Goal: Contribute content

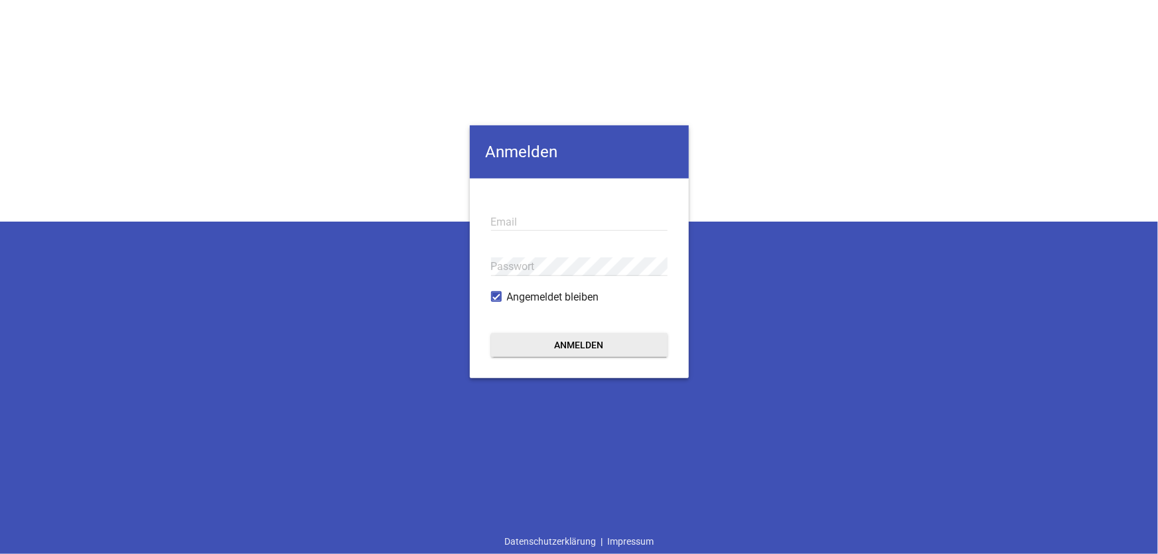
type input "[EMAIL_ADDRESS][DOMAIN_NAME]"
click at [577, 345] on button "Anmelden" at bounding box center [579, 345] width 176 height 24
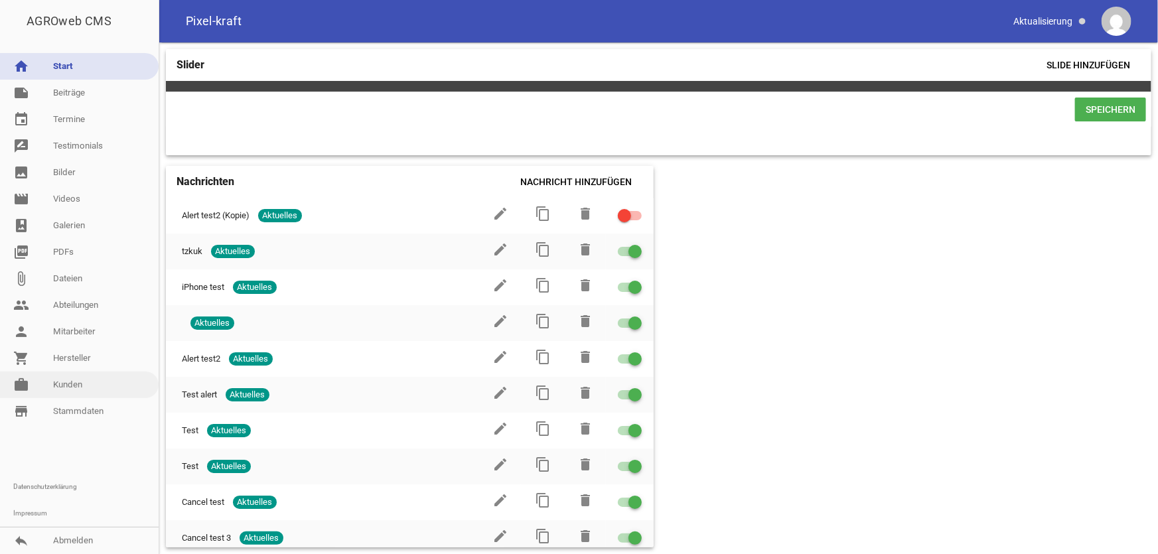
click at [86, 387] on link "work [PERSON_NAME]" at bounding box center [79, 385] width 159 height 27
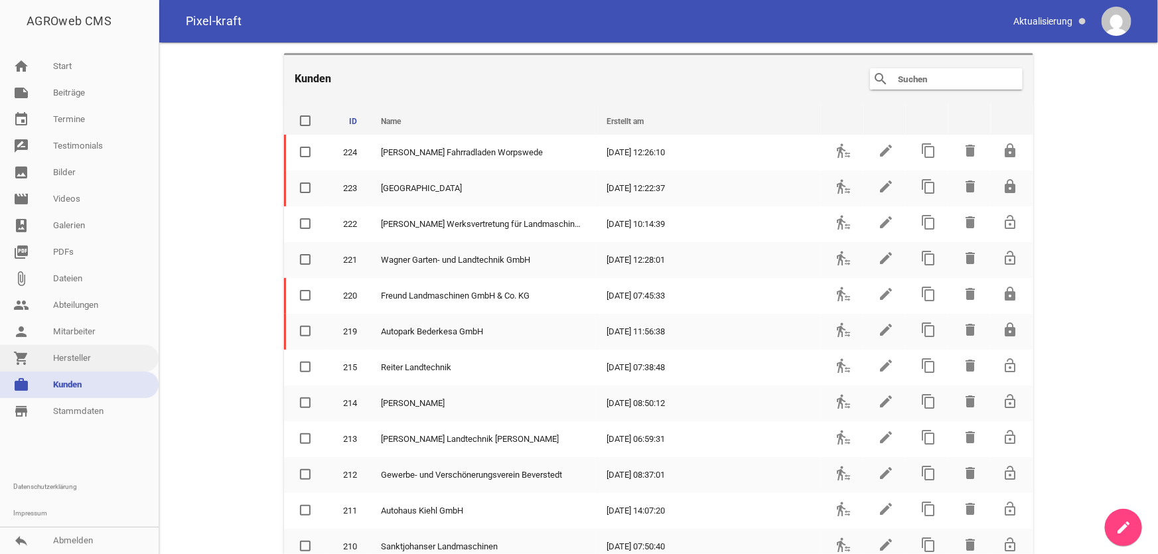
click at [57, 360] on link "shopping_cart Hersteller" at bounding box center [79, 358] width 159 height 27
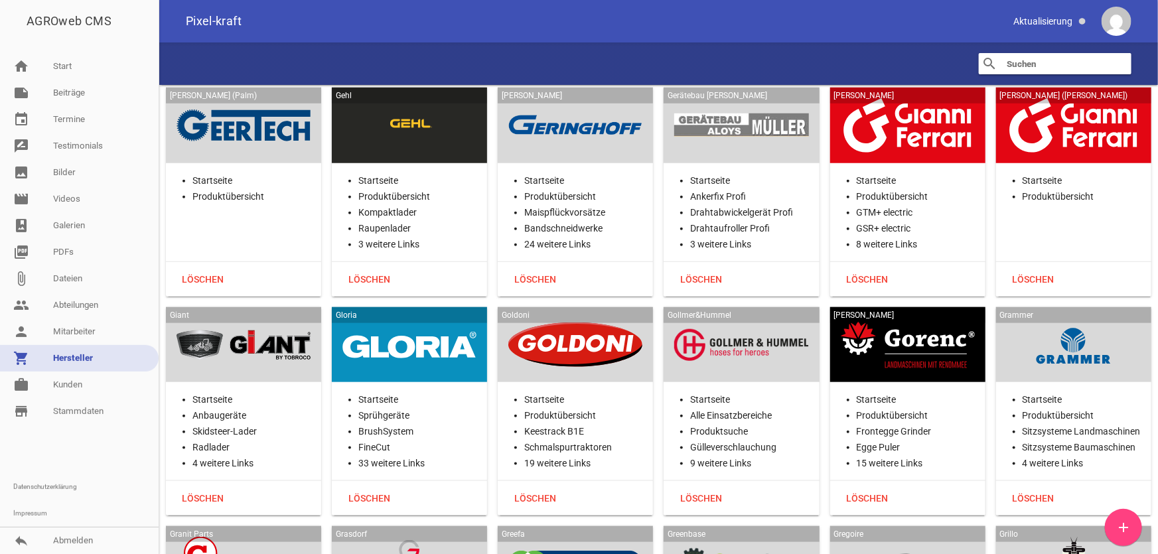
scroll to position [10797, 0]
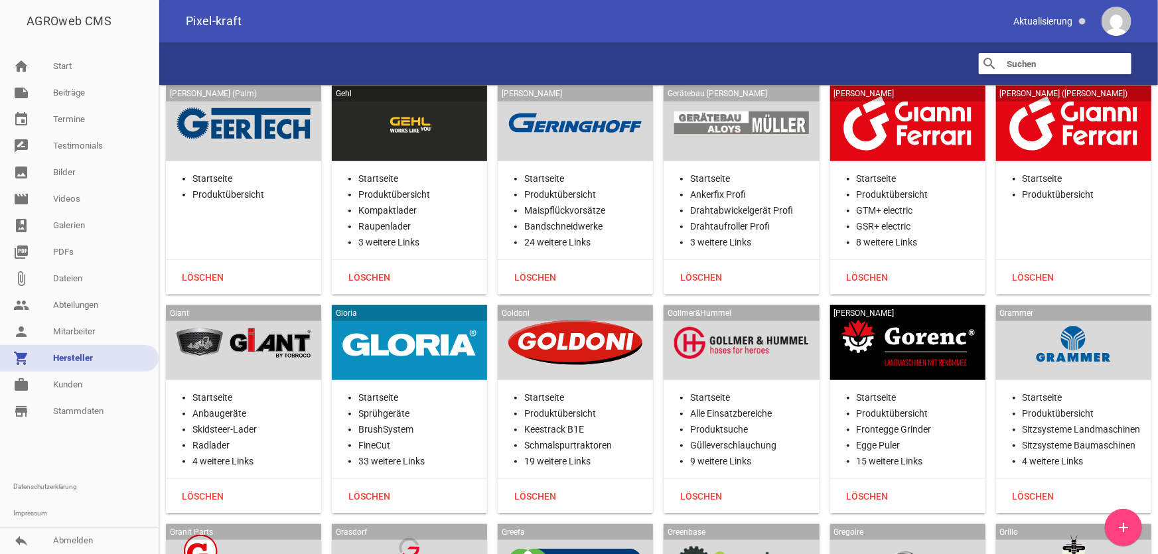
click at [232, 321] on div at bounding box center [243, 343] width 134 height 54
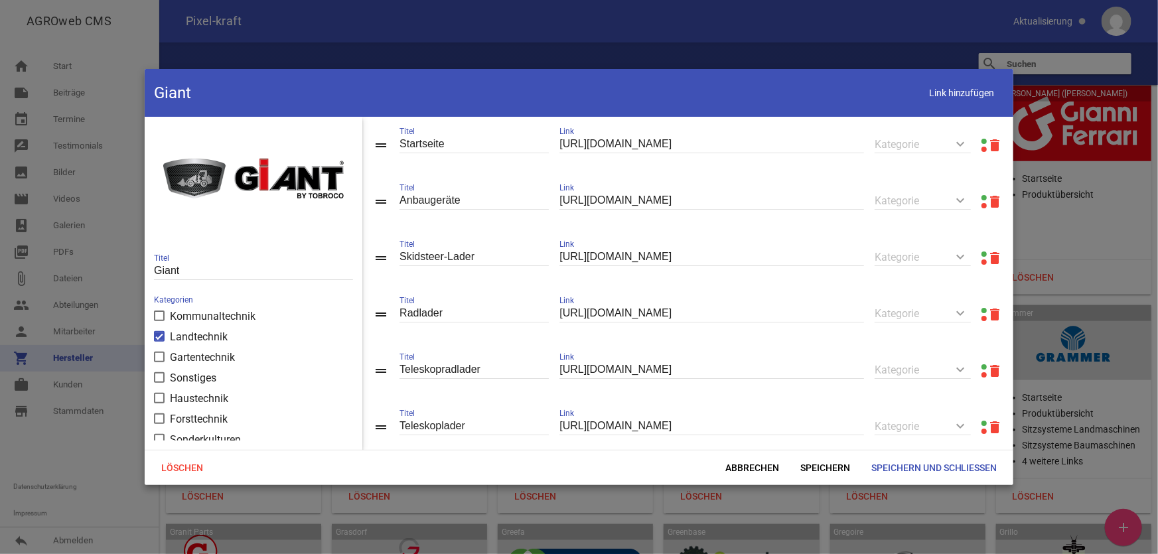
click at [965, 139] on link at bounding box center [983, 141] width 5 height 5
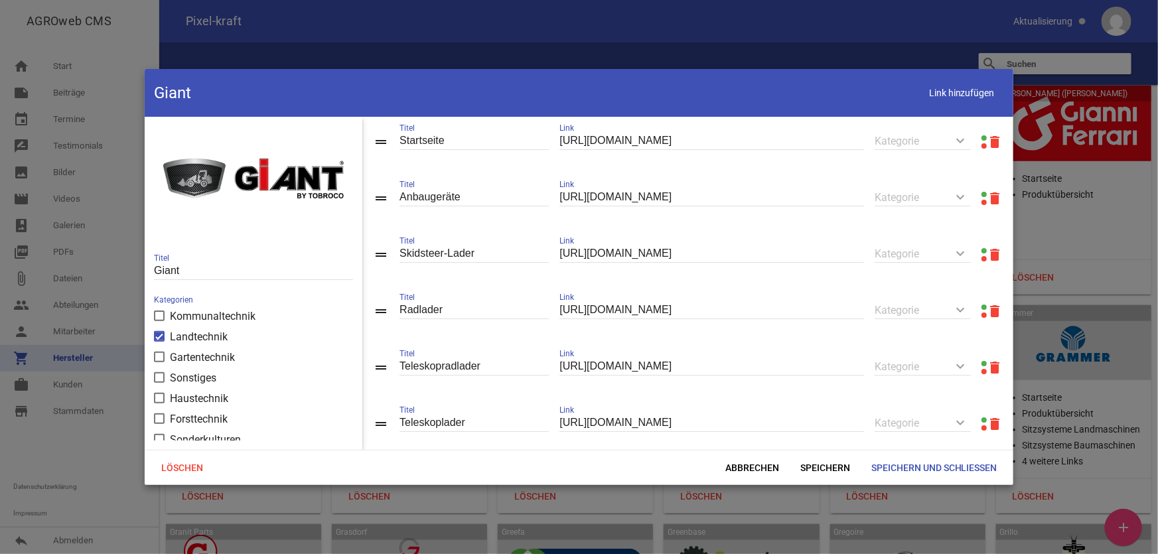
scroll to position [0, 0]
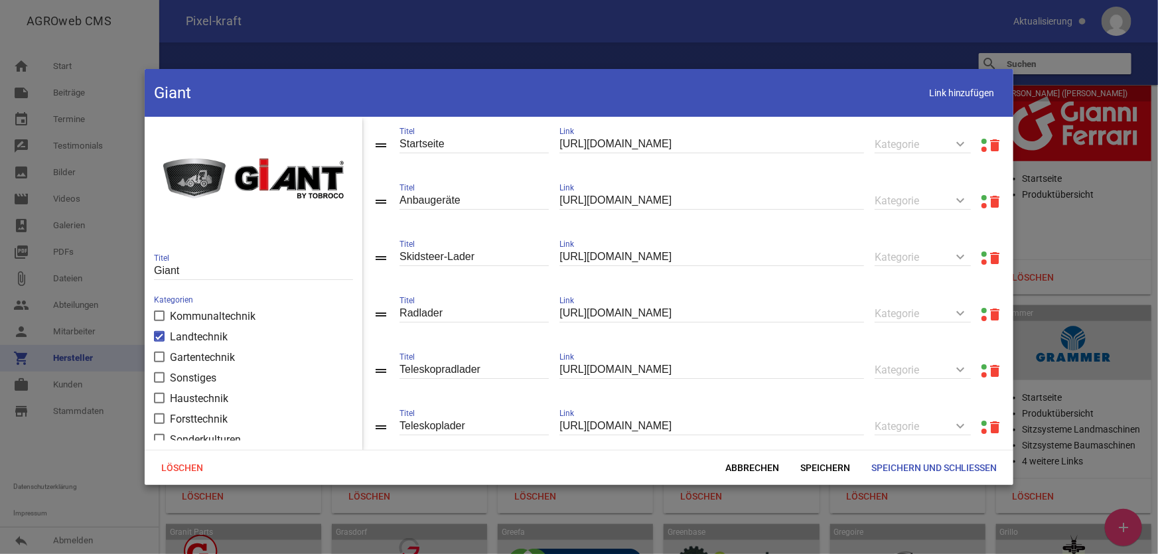
click at [965, 254] on link at bounding box center [983, 253] width 5 height 5
click at [769, 259] on input "[URL][DOMAIN_NAME]" at bounding box center [711, 257] width 305 height 18
drag, startPoint x: 795, startPoint y: 255, endPoint x: 342, endPoint y: 255, distance: 453.2
click at [342, 255] on div "color_lens image Giant Titel Kategorien Kommunaltechnik Landtechnik Gartentechn…" at bounding box center [579, 283] width 869 height 332
paste input "kompakt"
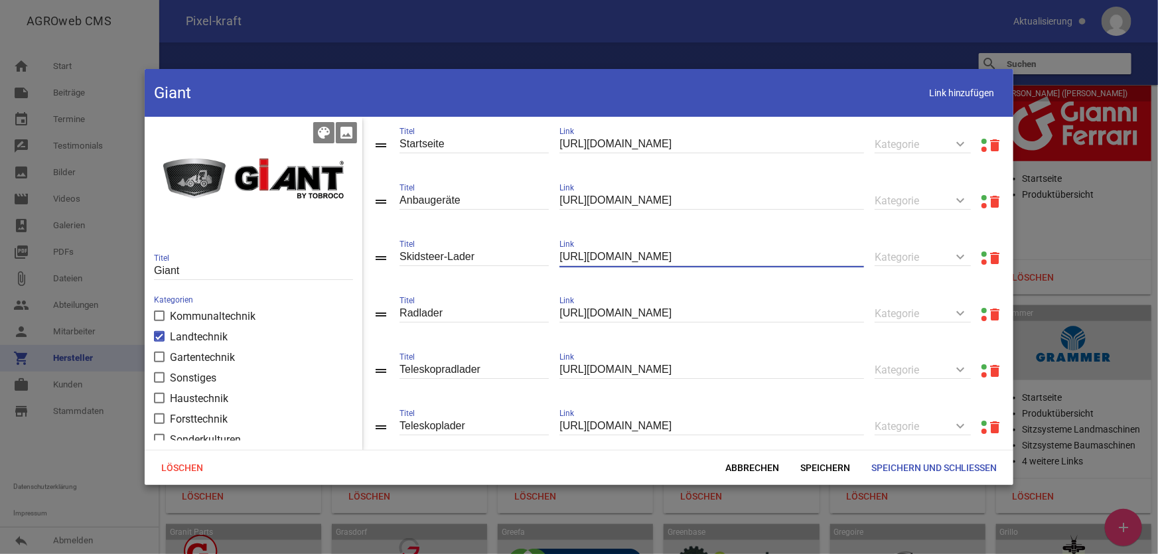
type input "[URL][DOMAIN_NAME]"
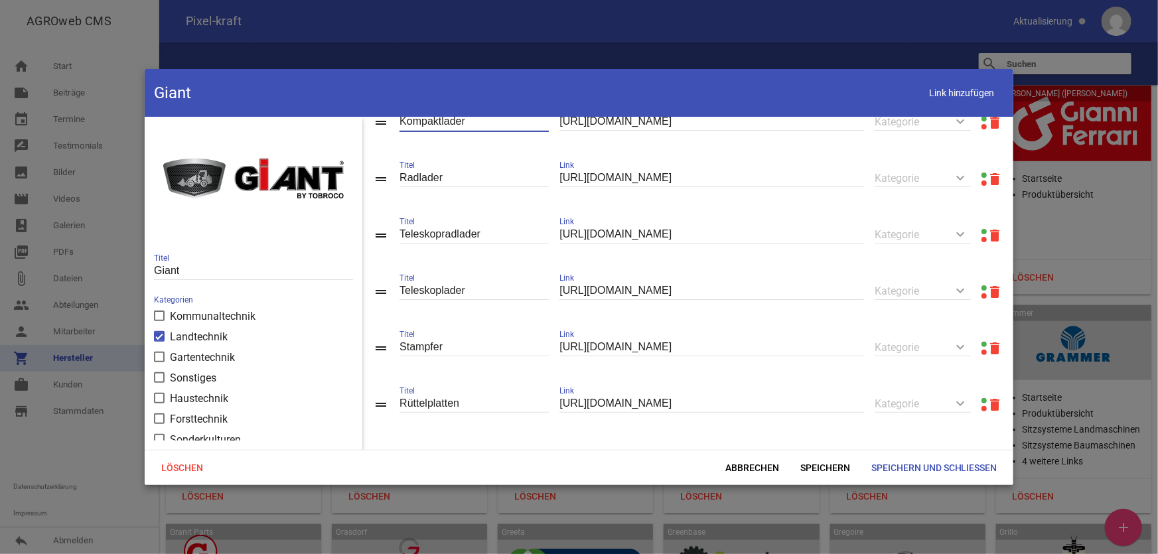
scroll to position [146, 0]
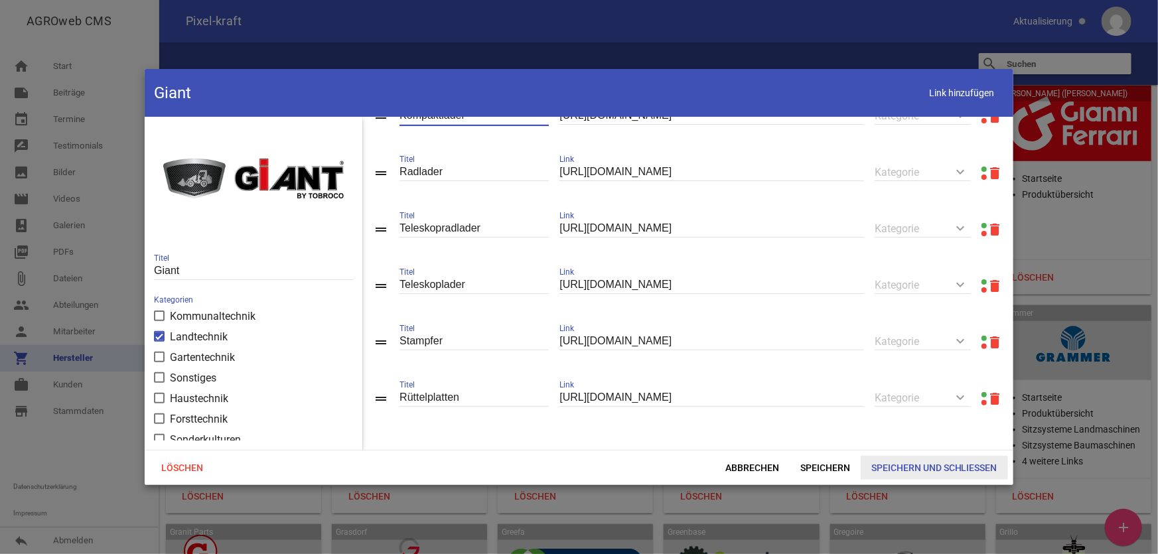
type input "Kompaktlader"
click at [930, 444] on span "Speichern und Schließen" at bounding box center [934, 468] width 147 height 24
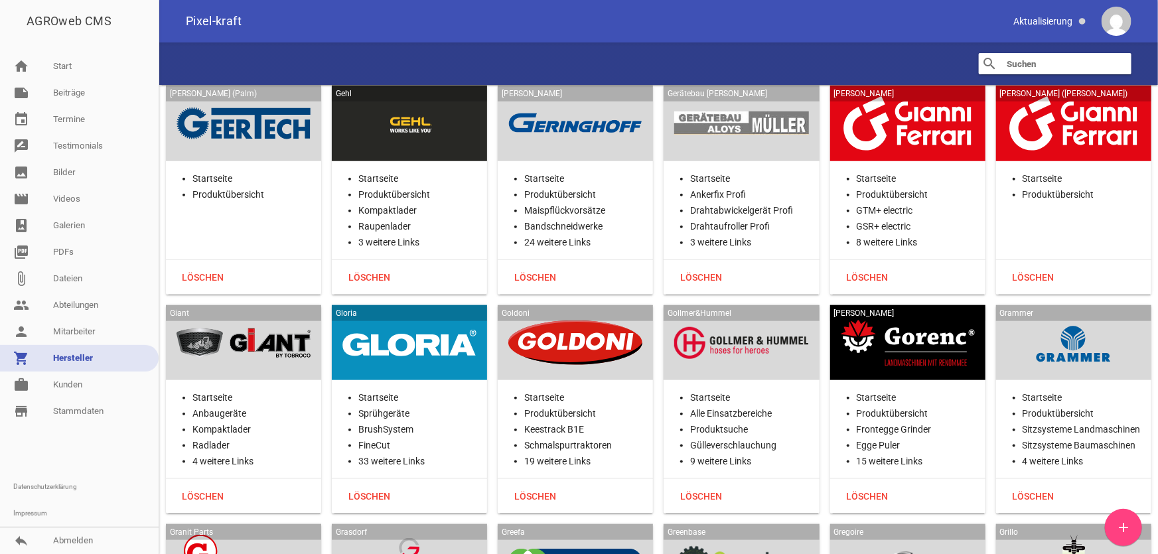
click at [398, 316] on div at bounding box center [409, 343] width 134 height 54
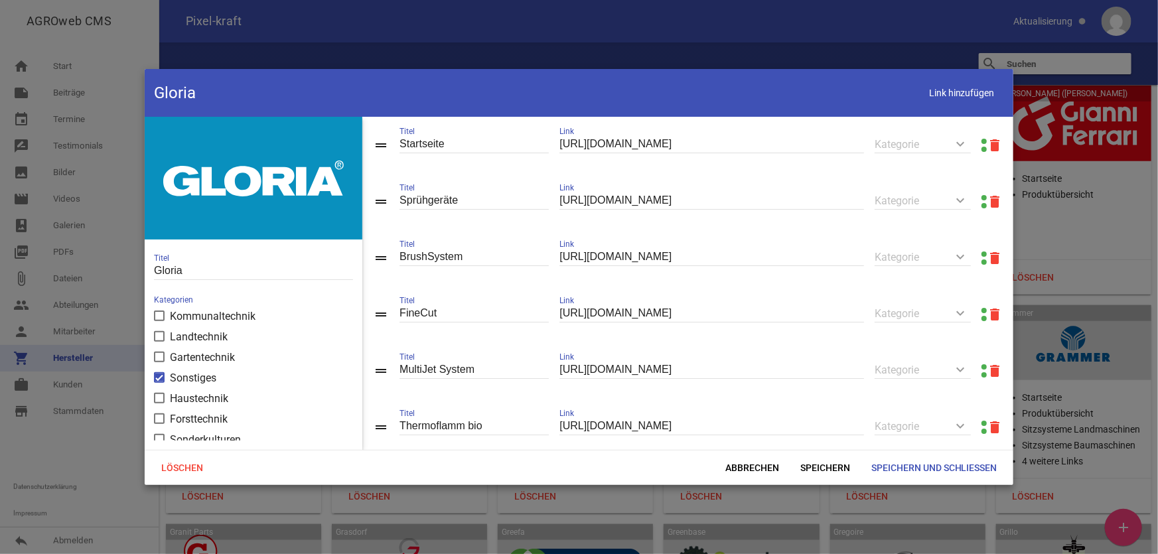
click at [965, 140] on link at bounding box center [983, 141] width 5 height 5
click at [918, 444] on span "Speichern und Schließen" at bounding box center [934, 468] width 147 height 24
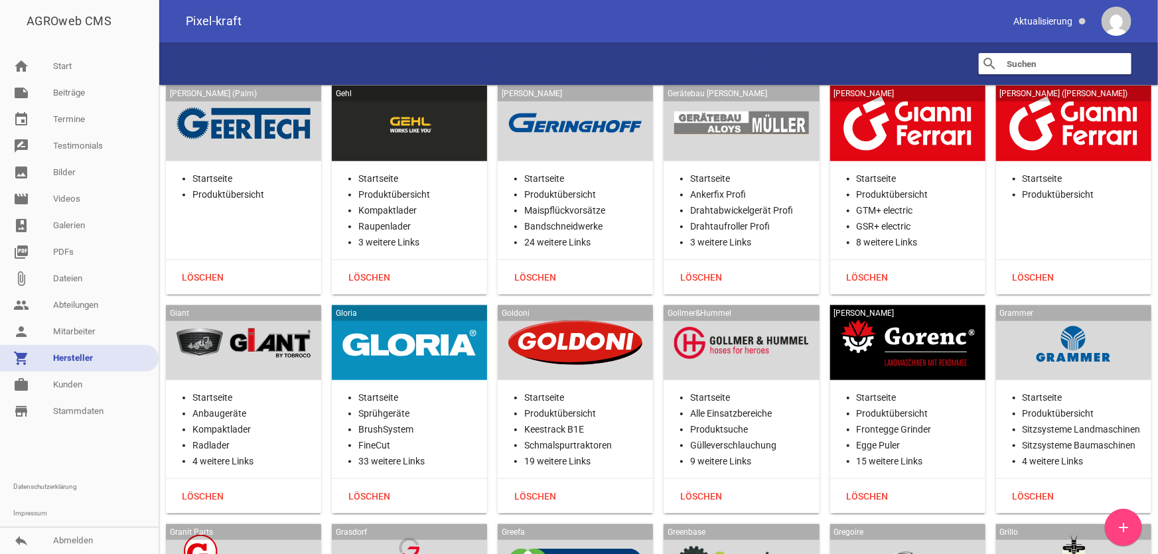
click at [551, 338] on div "Goldoni Startseite Produktübersicht Keestrack B1E Schmalspurtraktoren 19 weiter…" at bounding box center [575, 409] width 155 height 209
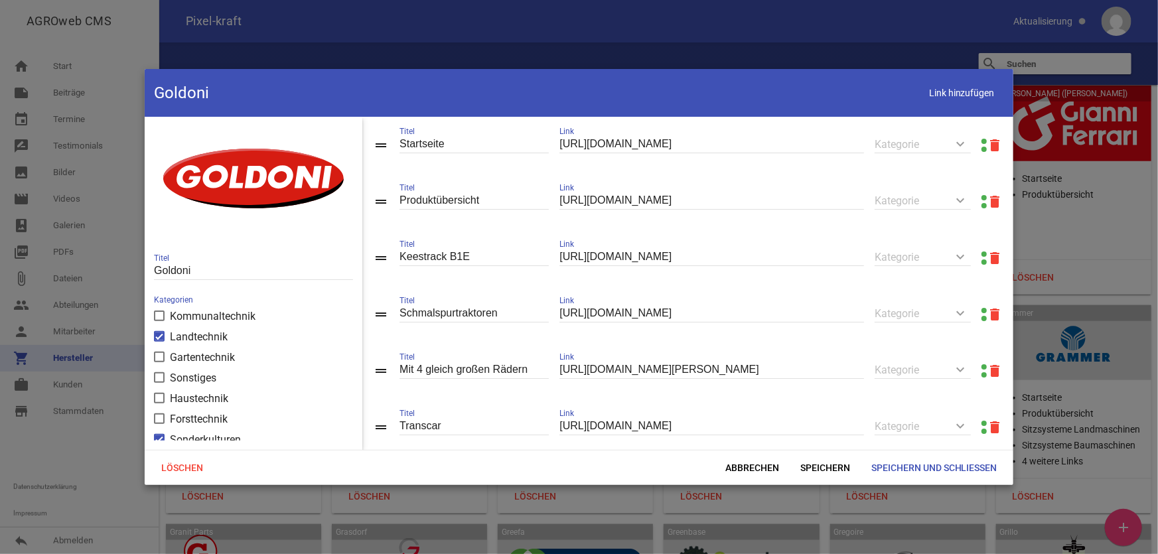
click at [965, 143] on link at bounding box center [983, 141] width 5 height 5
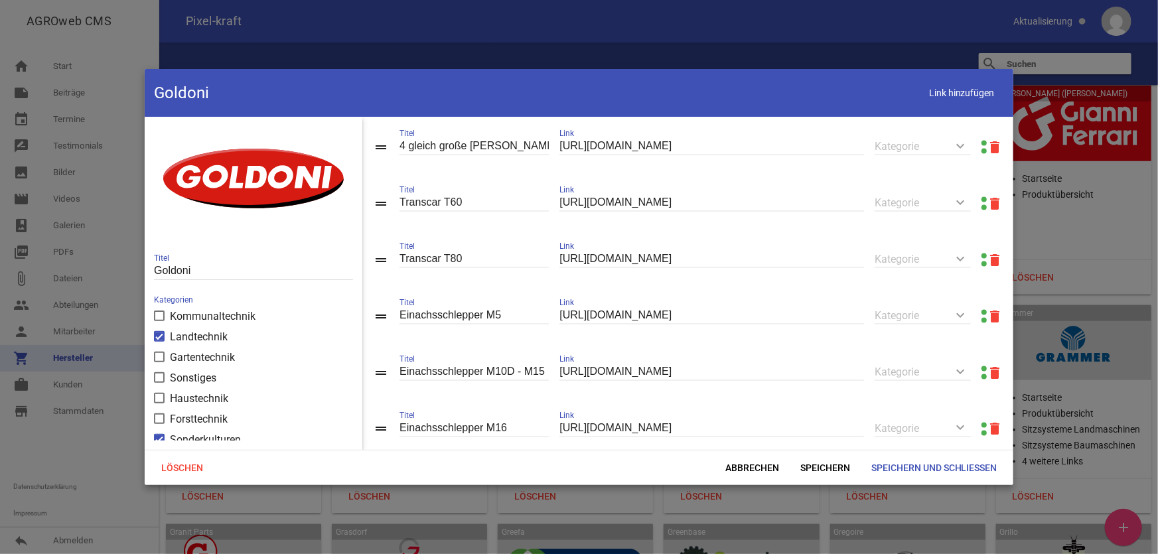
scroll to position [1033, 0]
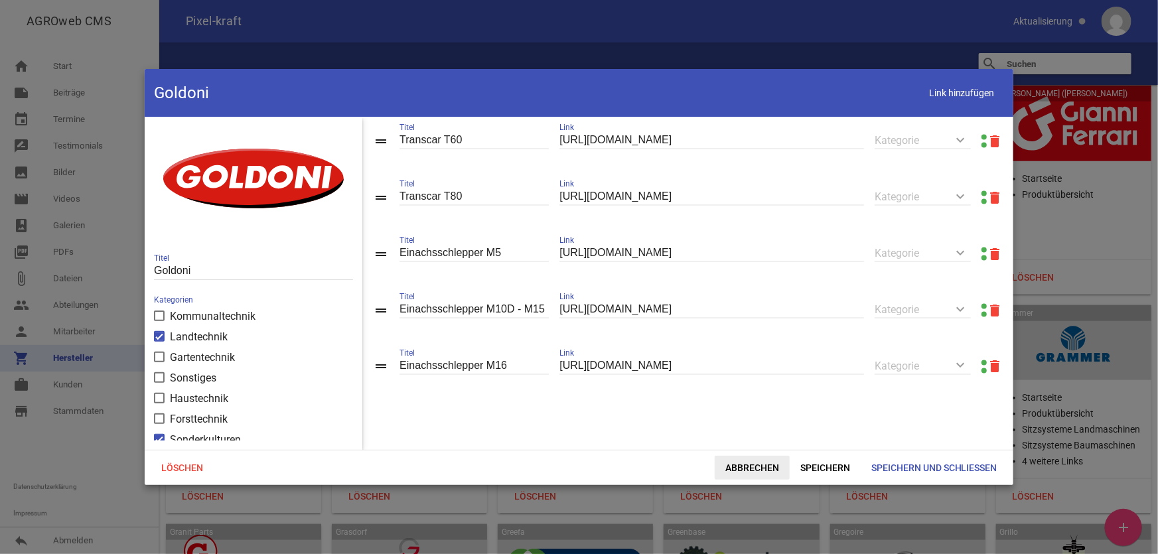
click at [760, 444] on span "Abbrechen" at bounding box center [752, 468] width 75 height 24
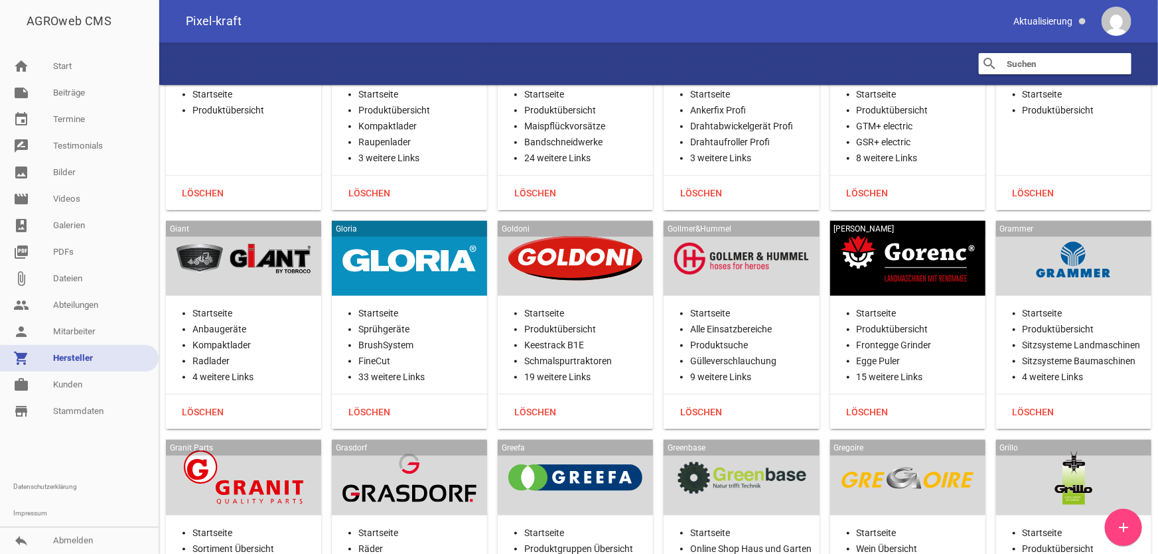
scroll to position [10918, 0]
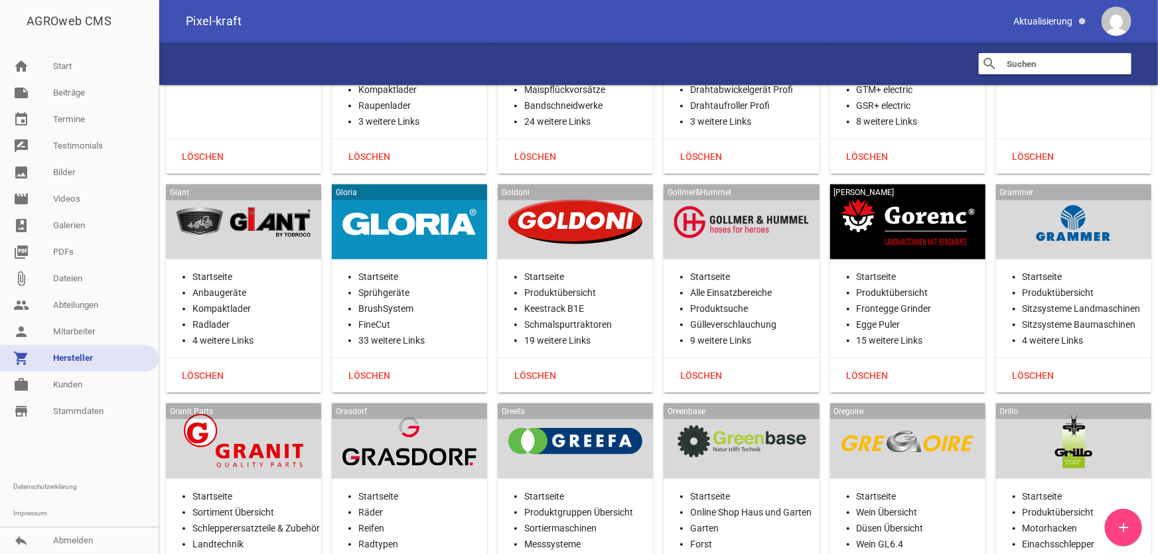
click at [730, 195] on div at bounding box center [741, 222] width 134 height 54
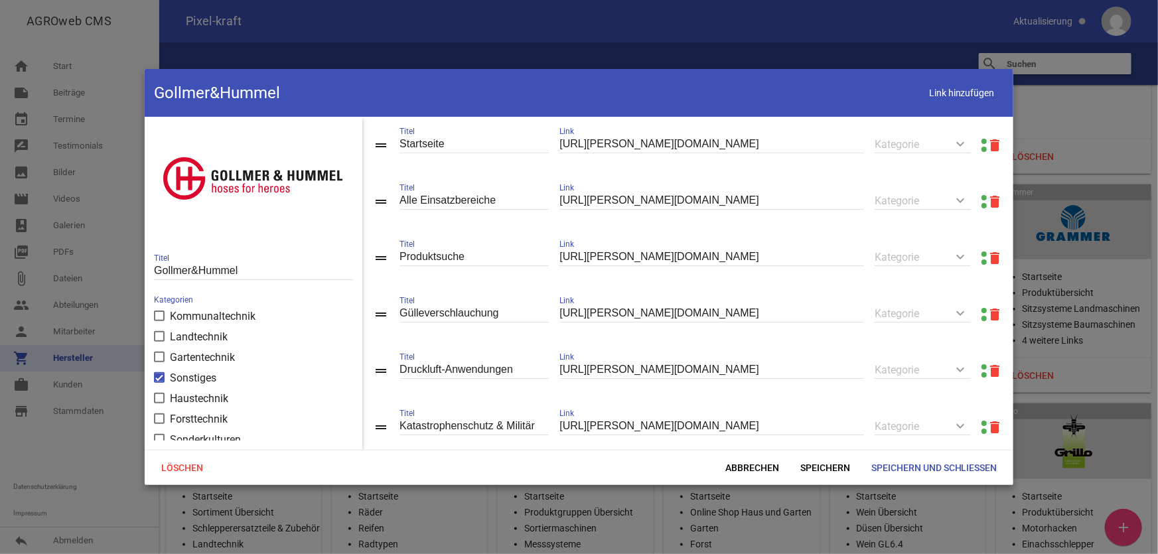
click at [965, 140] on link at bounding box center [983, 141] width 5 height 5
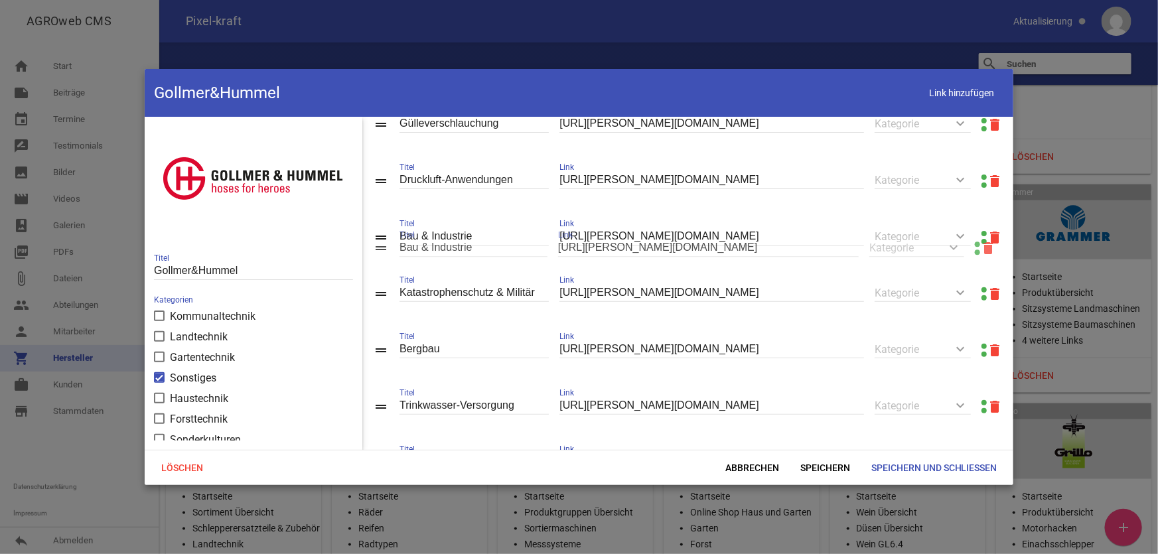
drag, startPoint x: 377, startPoint y: 305, endPoint x: 377, endPoint y: 255, distance: 49.1
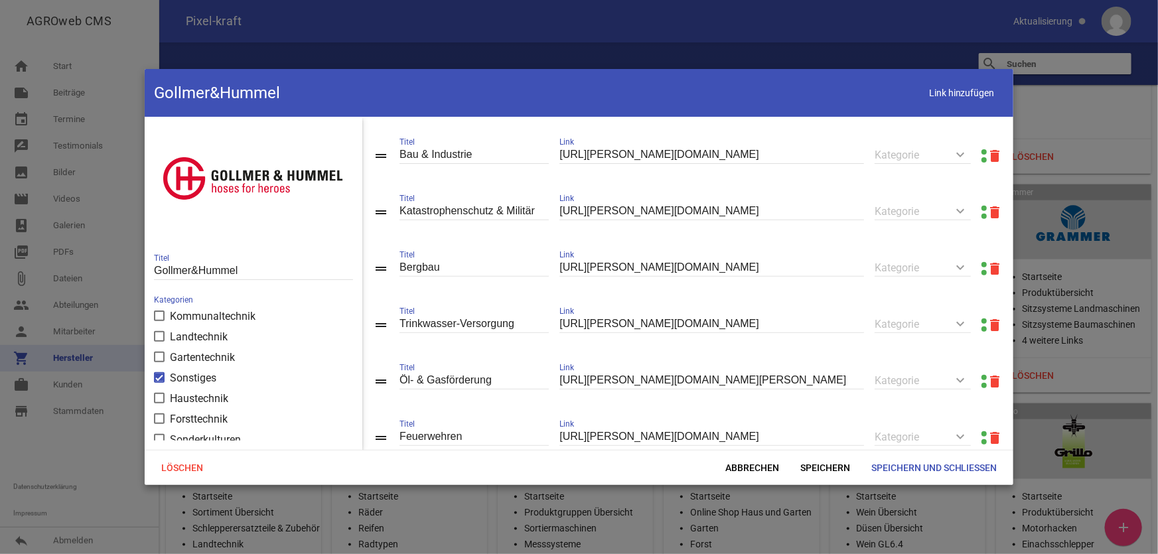
scroll to position [250, 0]
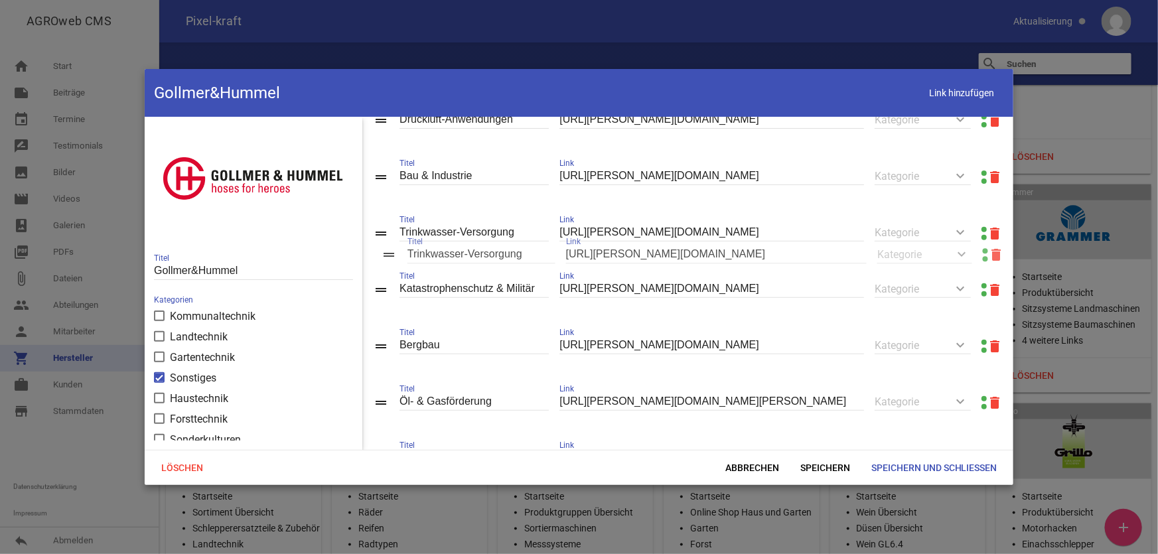
drag, startPoint x: 385, startPoint y: 352, endPoint x: 393, endPoint y: 257, distance: 95.9
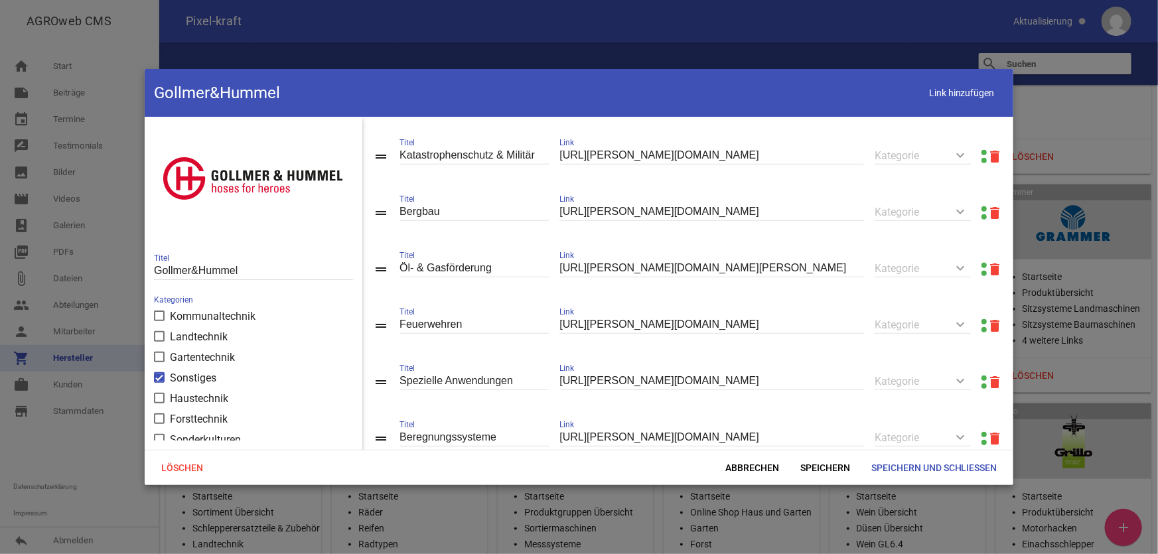
scroll to position [431, 0]
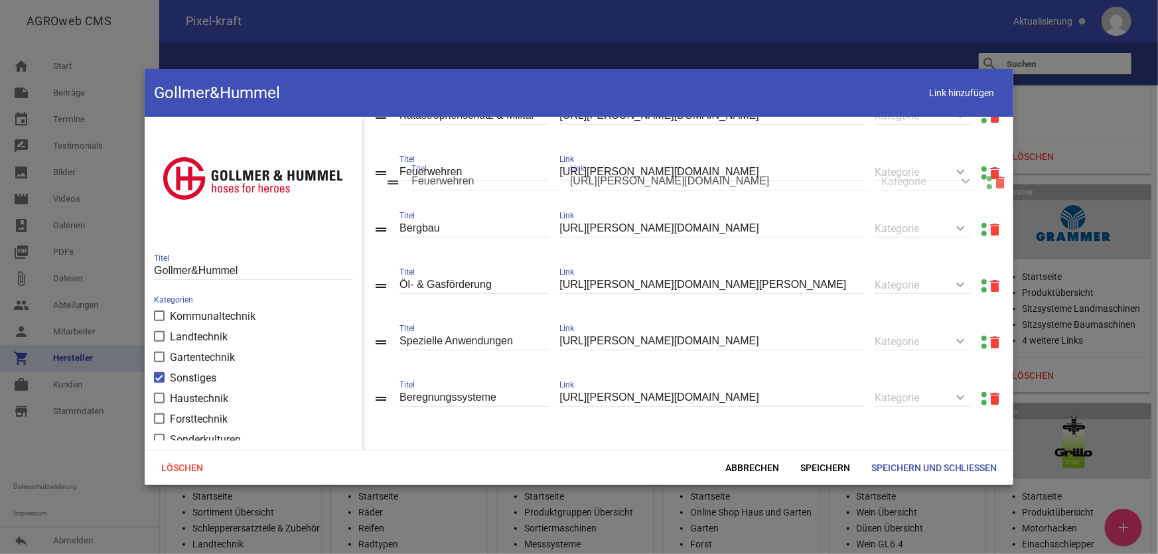
drag, startPoint x: 383, startPoint y: 285, endPoint x: 395, endPoint y: 182, distance: 102.9
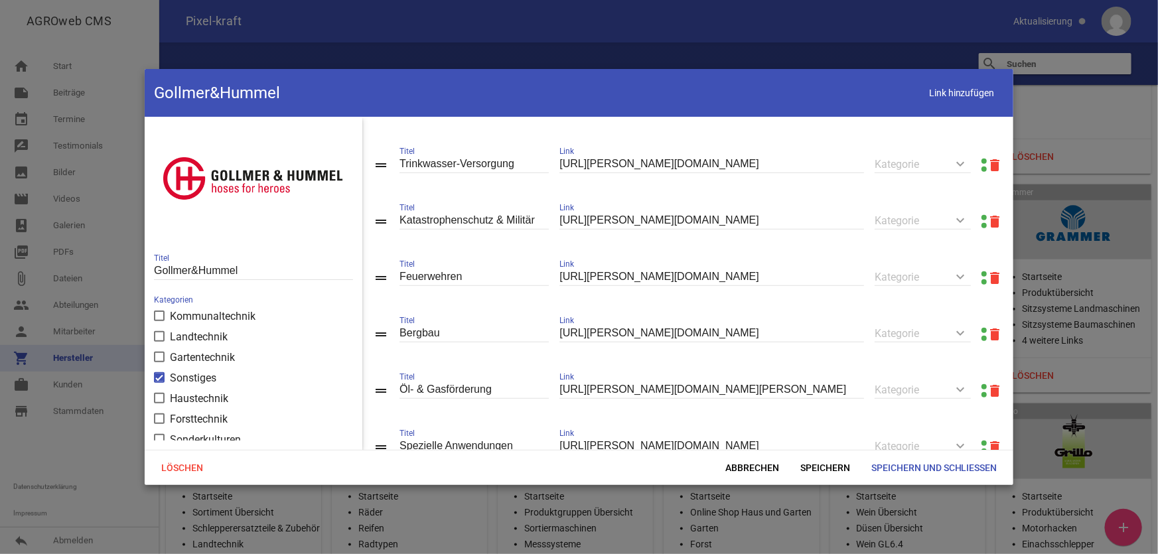
scroll to position [311, 0]
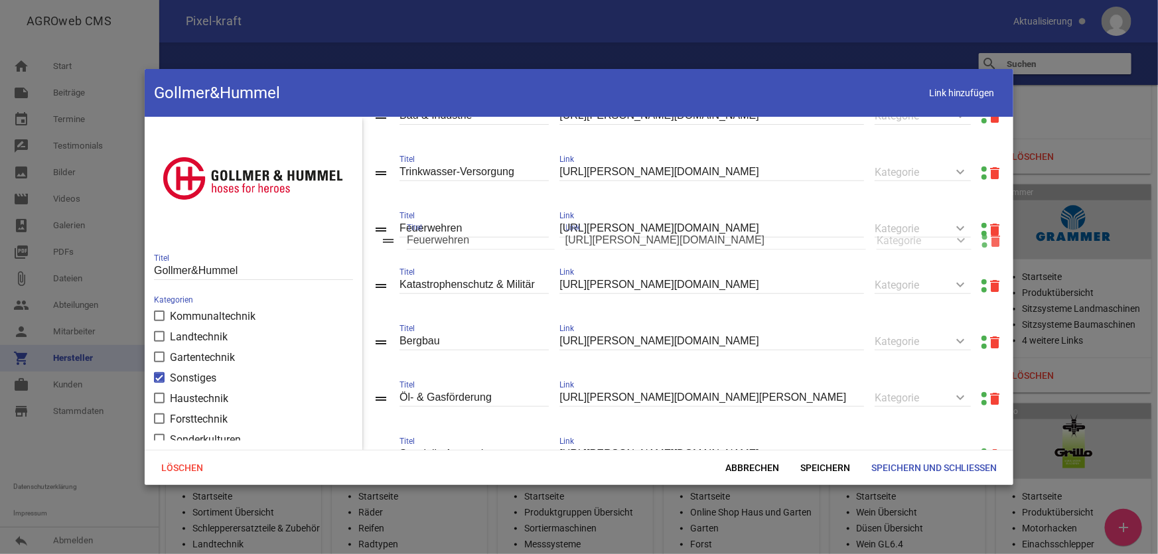
drag, startPoint x: 381, startPoint y: 291, endPoint x: 388, endPoint y: 242, distance: 50.3
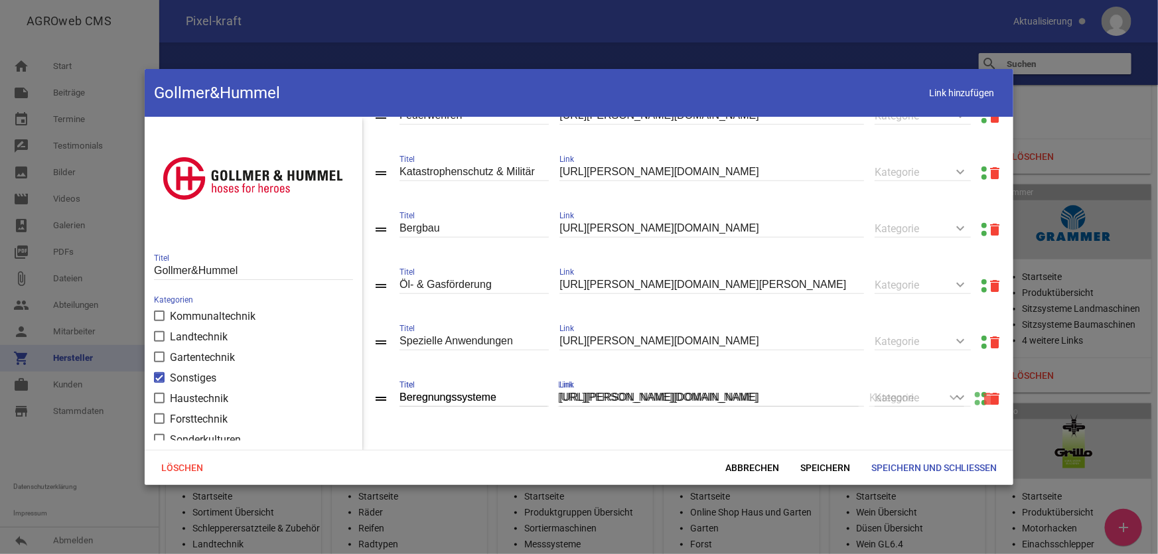
scroll to position [408, 0]
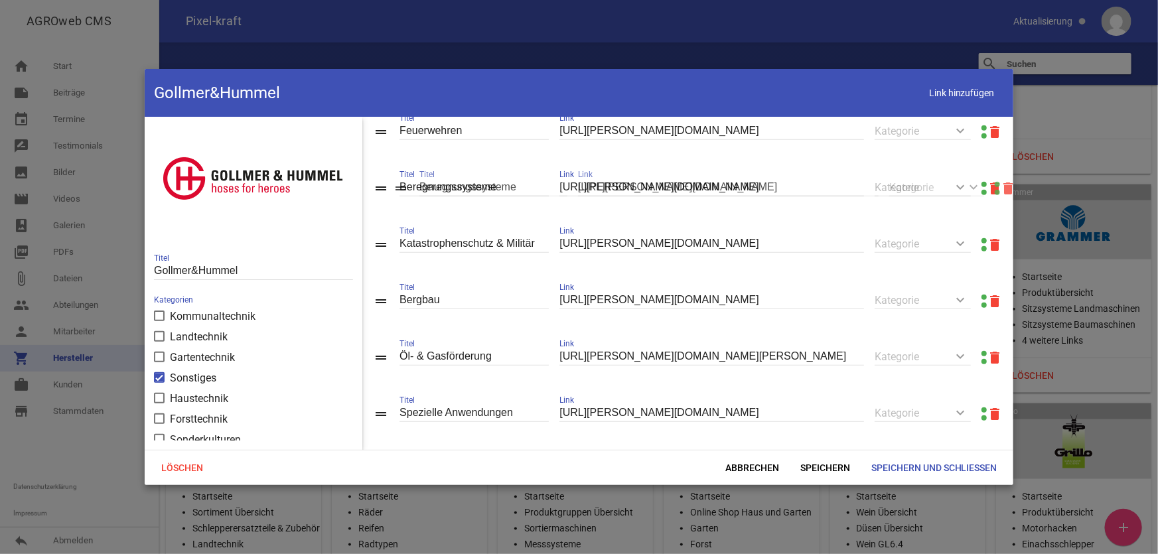
drag, startPoint x: 378, startPoint y: 399, endPoint x: 398, endPoint y: 189, distance: 211.3
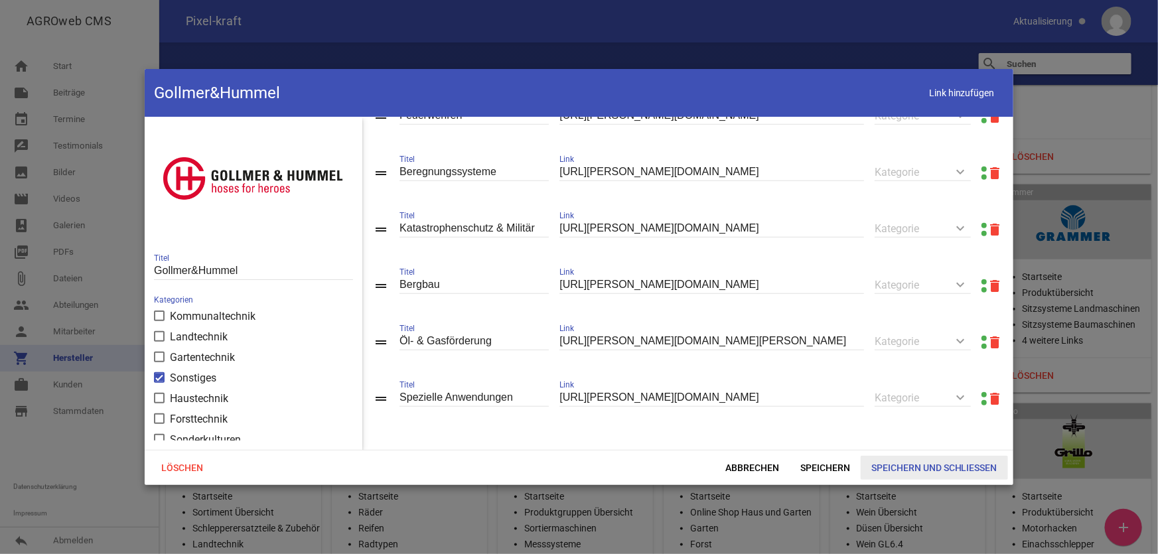
click at [916, 444] on span "Speichern und Schließen" at bounding box center [934, 468] width 147 height 24
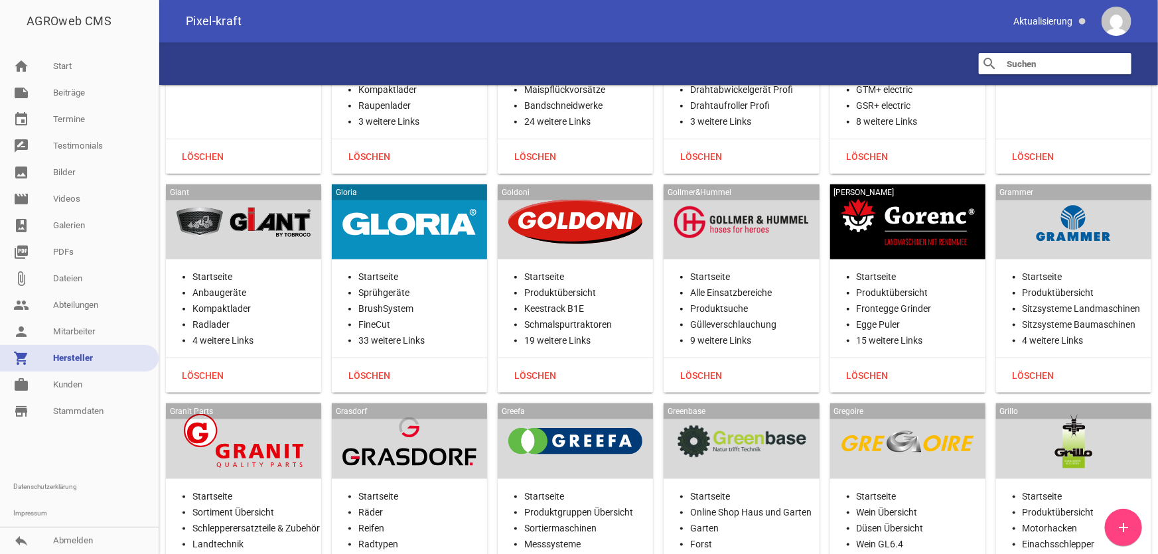
click at [949, 195] on div at bounding box center [908, 222] width 134 height 54
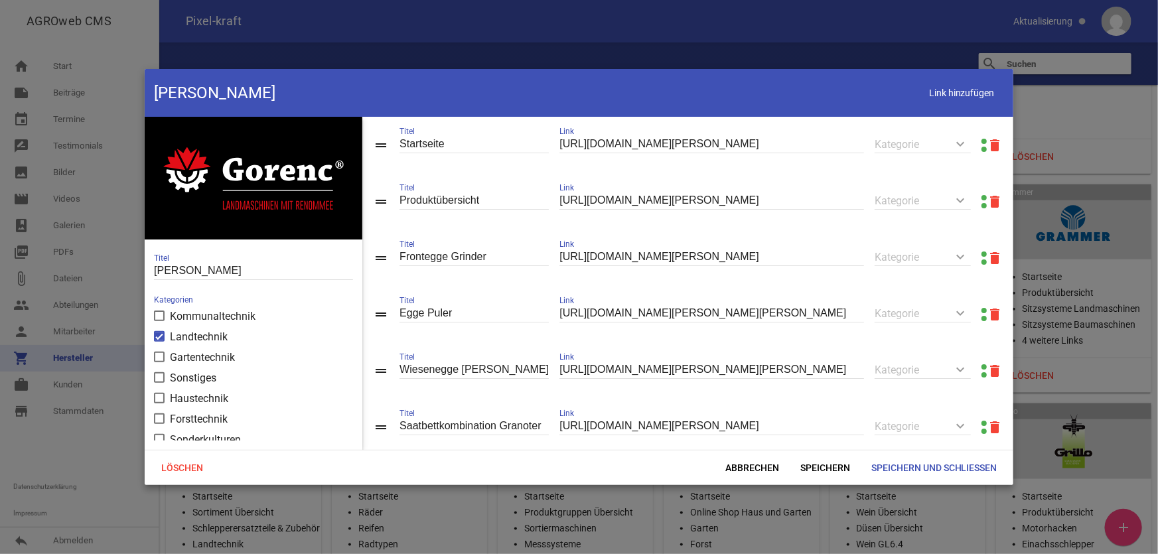
click at [965, 198] on link at bounding box center [983, 197] width 5 height 5
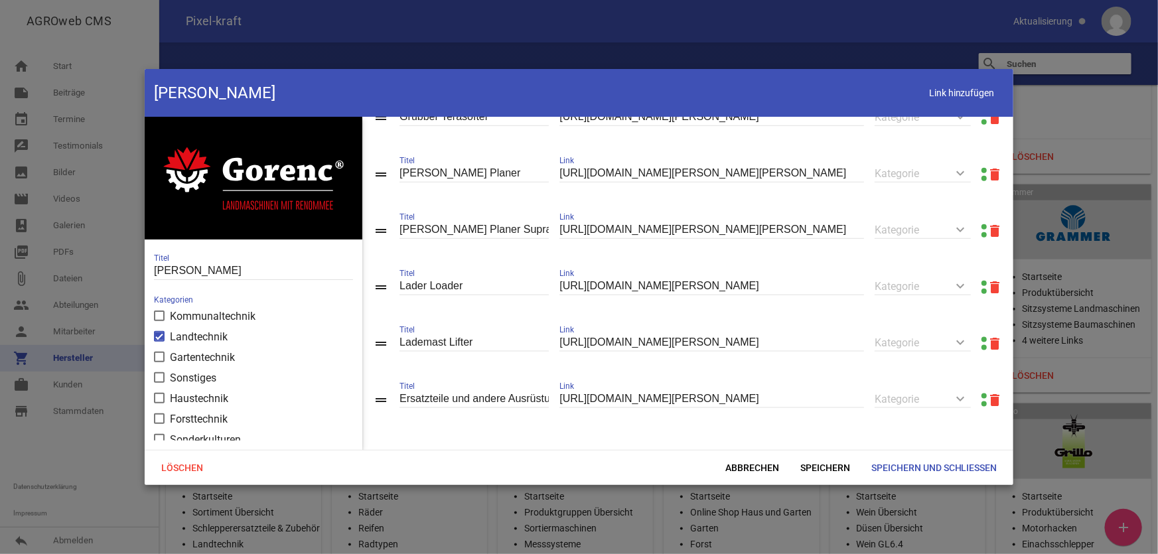
scroll to position [773, 0]
click at [763, 444] on span "Abbrechen" at bounding box center [752, 468] width 75 height 24
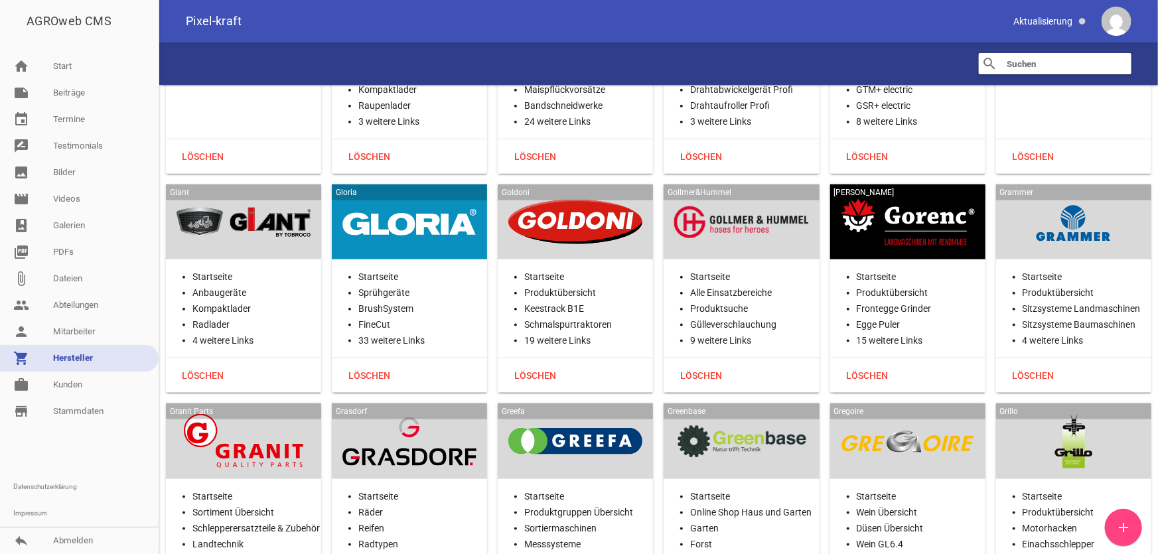
click at [965, 195] on div at bounding box center [1074, 222] width 134 height 54
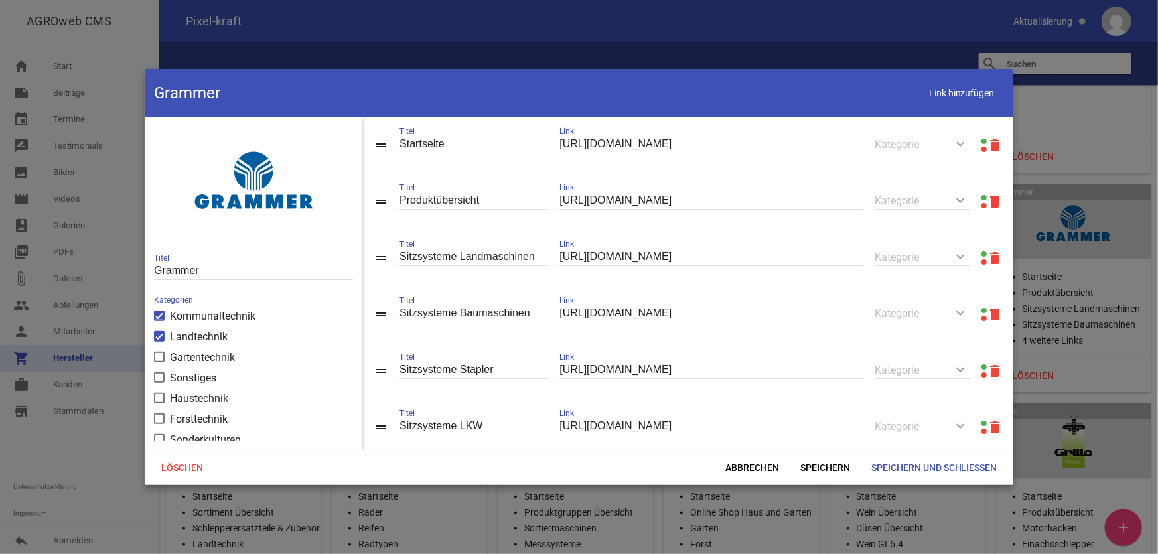
click at [965, 196] on link at bounding box center [983, 197] width 5 height 5
drag, startPoint x: 792, startPoint y: 372, endPoint x: 407, endPoint y: 380, distance: 384.9
click at [406, 380] on div "drag_handle Sitzsysteme Stapler Titel [URL][DOMAIN_NAME] Link keyboard_arrow_do…" at bounding box center [687, 370] width 651 height 56
paste input "aftermarket/staplersitze/"
type input "[URL][DOMAIN_NAME]"
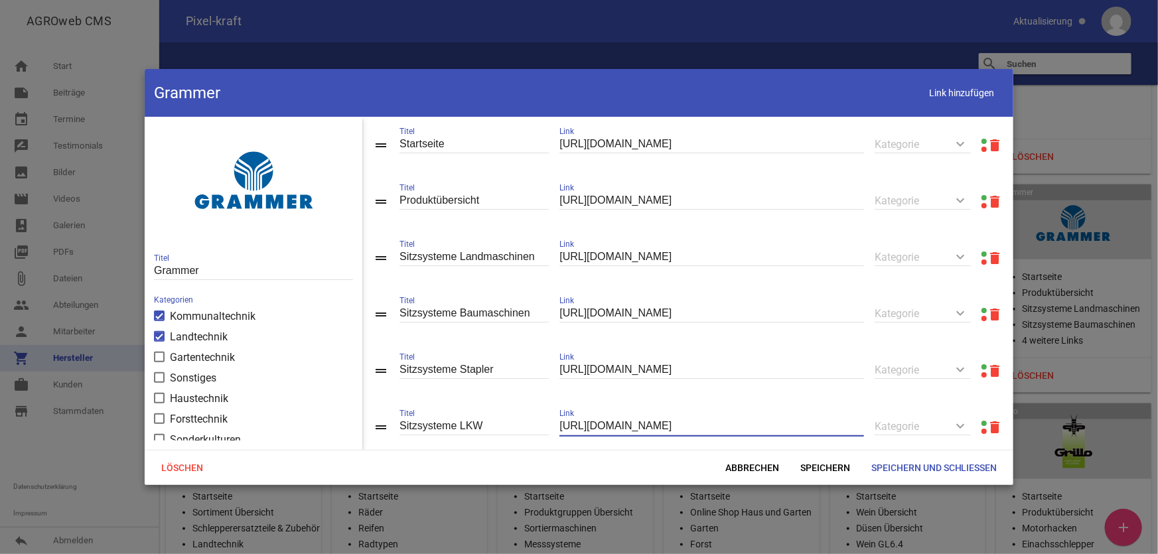
drag, startPoint x: 686, startPoint y: 425, endPoint x: 469, endPoint y: 426, distance: 217.0
click at [469, 426] on div "drag_handle Sitzsysteme LKW Titel [URL][DOMAIN_NAME] Link keyboard_arrow_down K…" at bounding box center [687, 427] width 651 height 56
paste input "aftermarket/lkw-[PERSON_NAME]/"
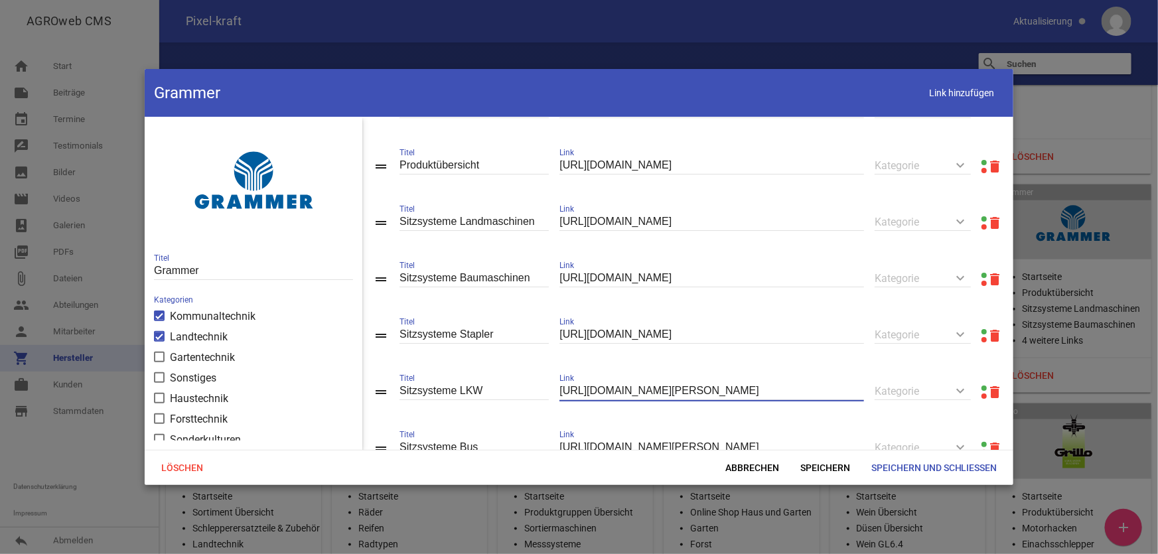
scroll to position [0, 0]
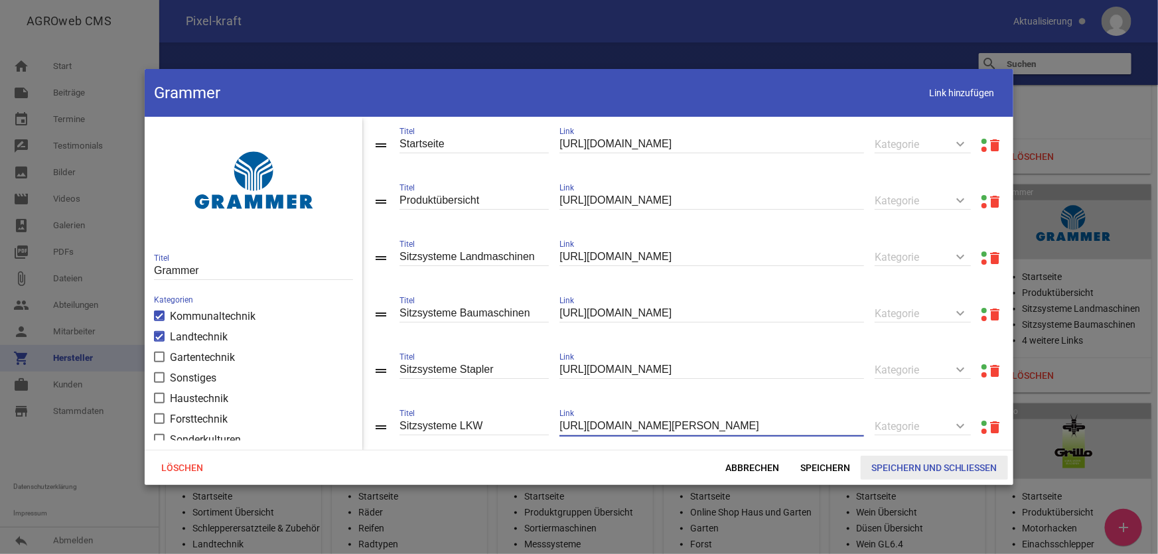
type input "[URL][DOMAIN_NAME][PERSON_NAME]"
click at [960, 444] on span "Speichern und Schließen" at bounding box center [934, 468] width 147 height 24
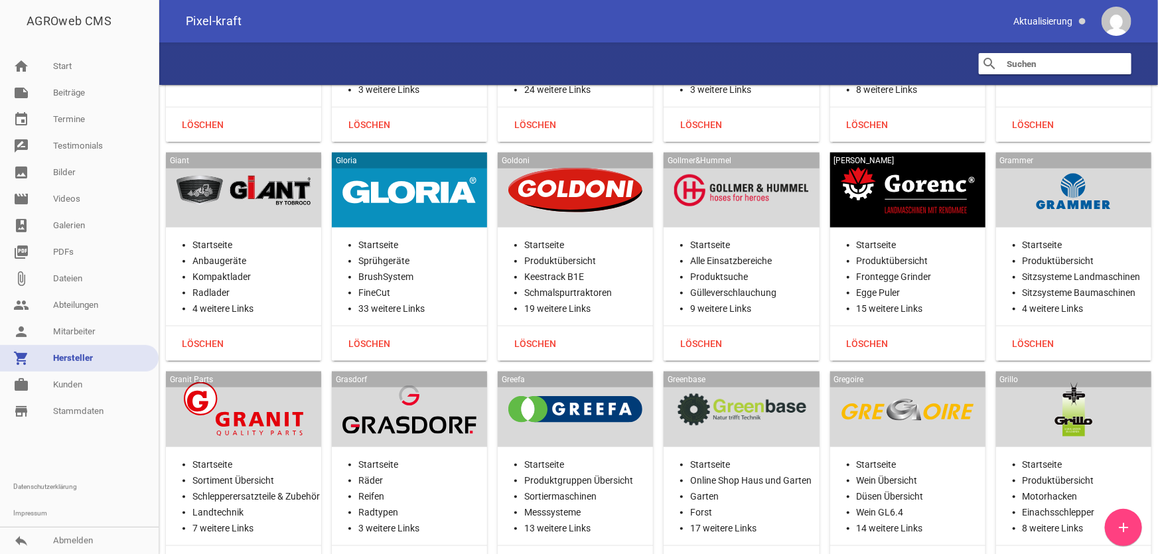
scroll to position [10978, 0]
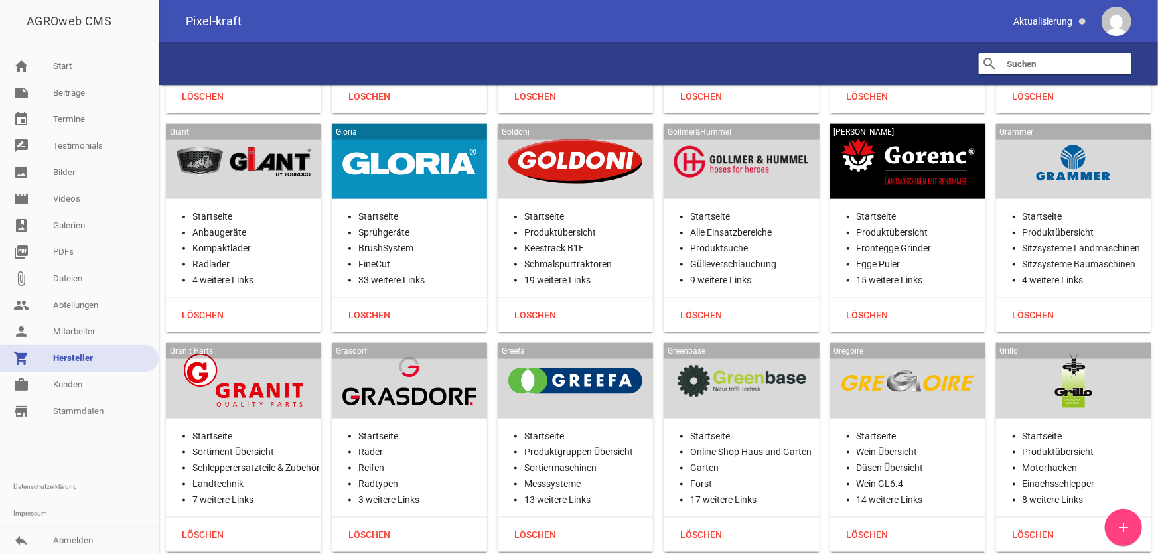
click at [252, 354] on div at bounding box center [243, 381] width 134 height 54
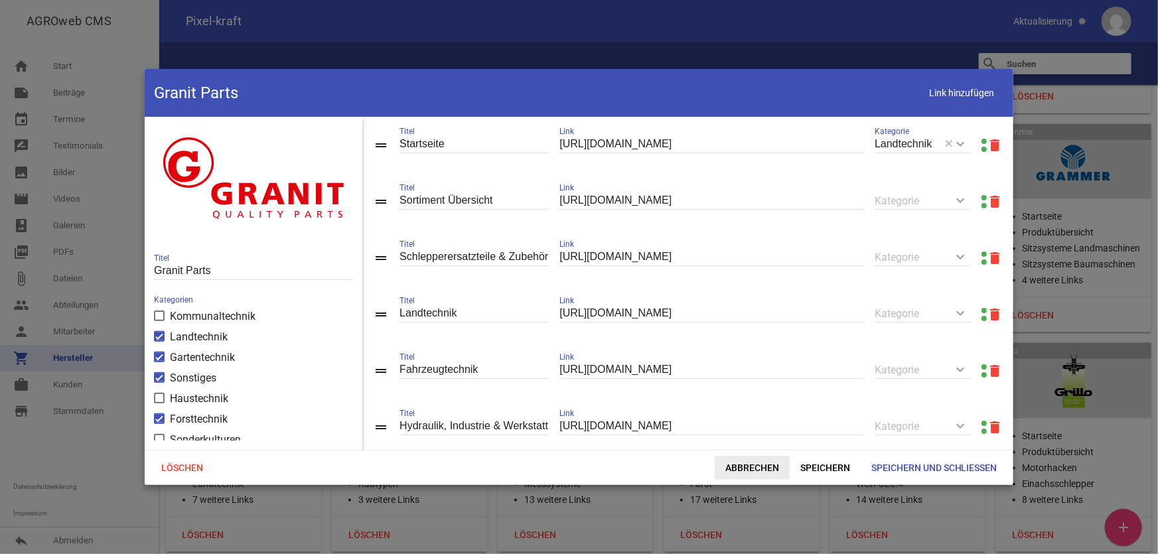
click at [743, 444] on span "Abbrechen" at bounding box center [752, 468] width 75 height 24
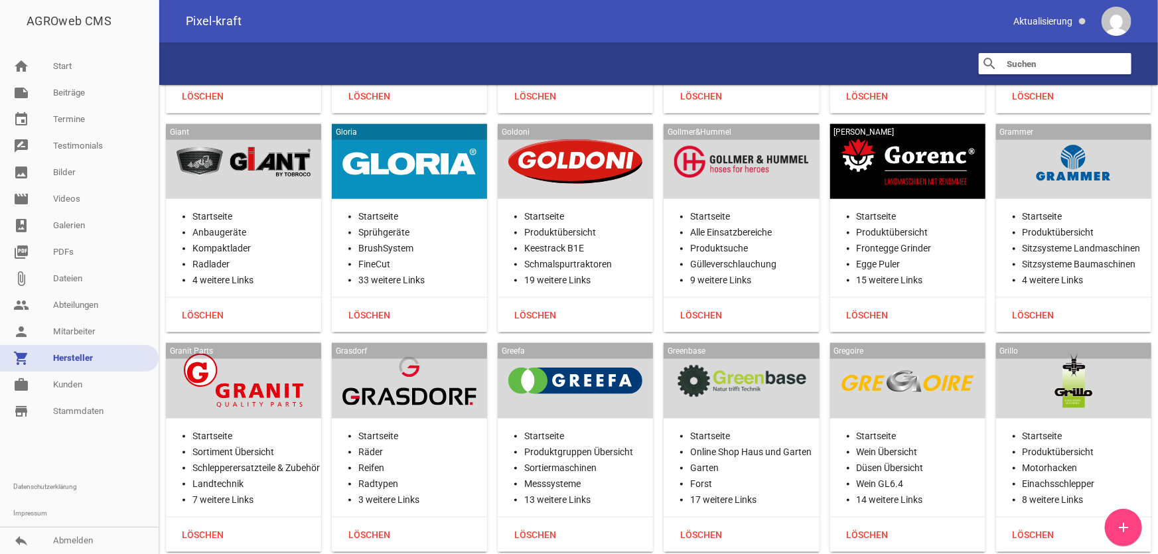
click at [242, 354] on div at bounding box center [243, 381] width 134 height 54
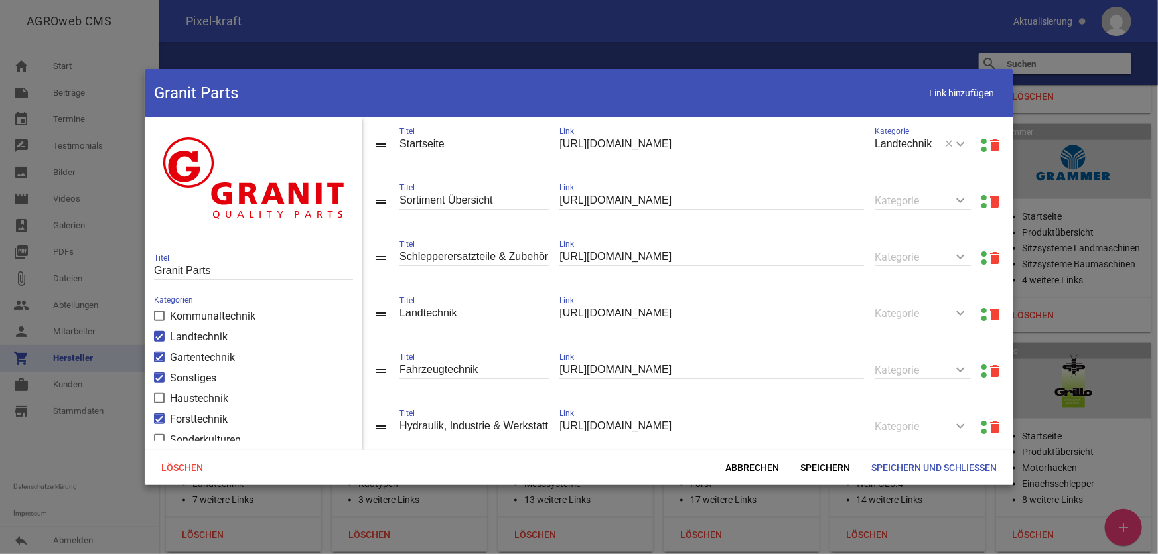
click at [965, 140] on link at bounding box center [983, 141] width 5 height 5
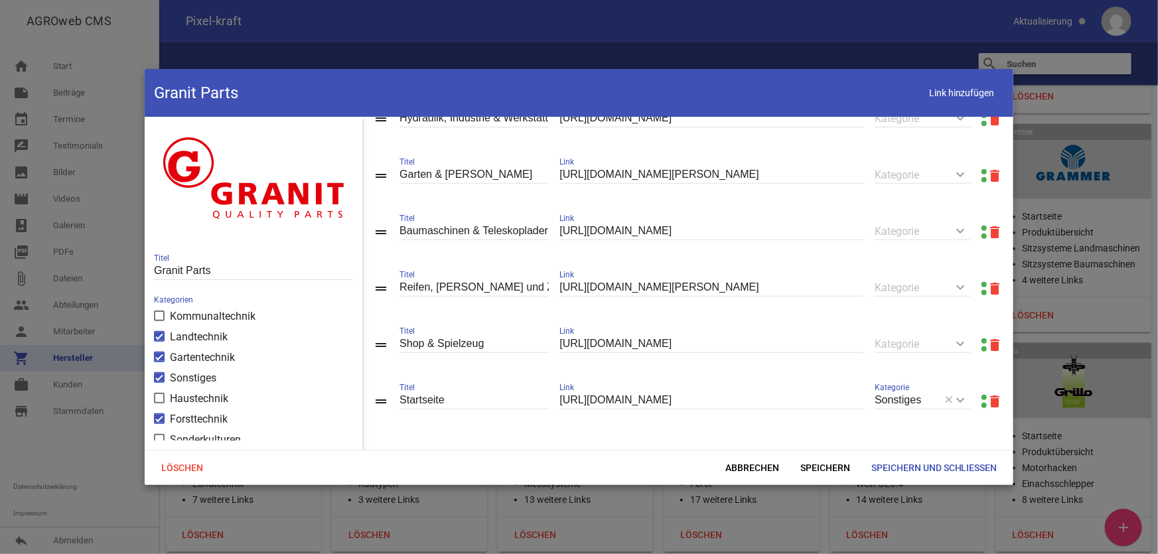
scroll to position [241, 0]
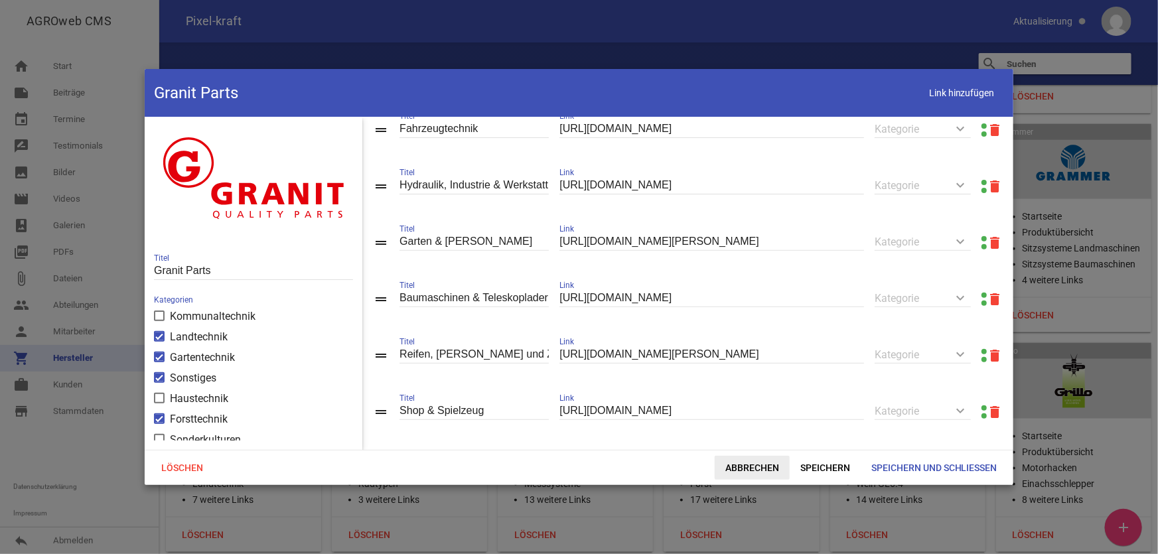
click at [734, 444] on span "Abbrechen" at bounding box center [752, 468] width 75 height 24
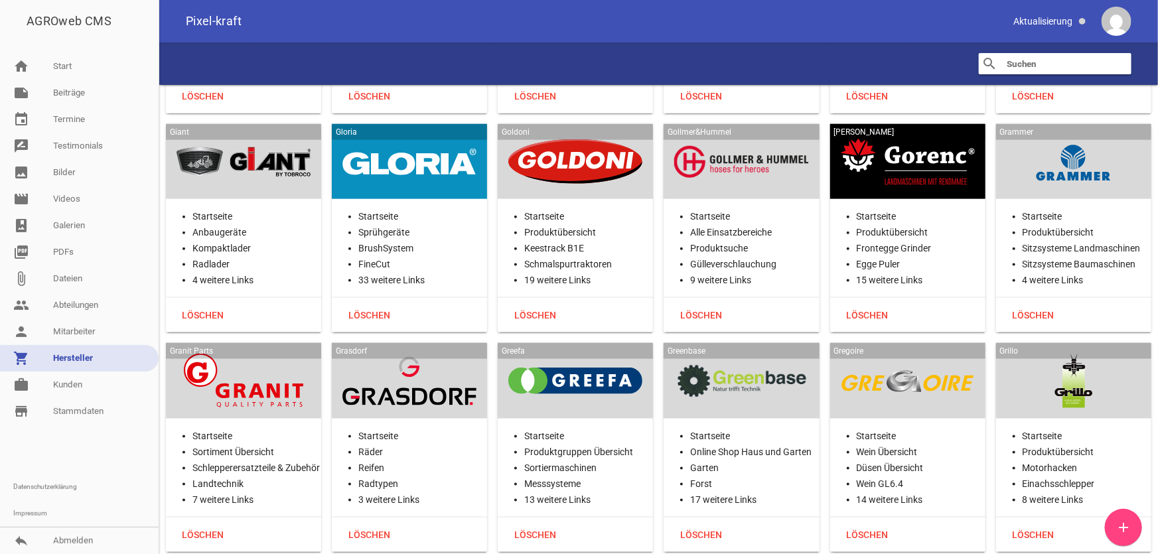
click at [458, 370] on div "Grasdorf Startseite [PERSON_NAME] Reifen Radtypen 3 weitere Links Löschen" at bounding box center [409, 447] width 155 height 209
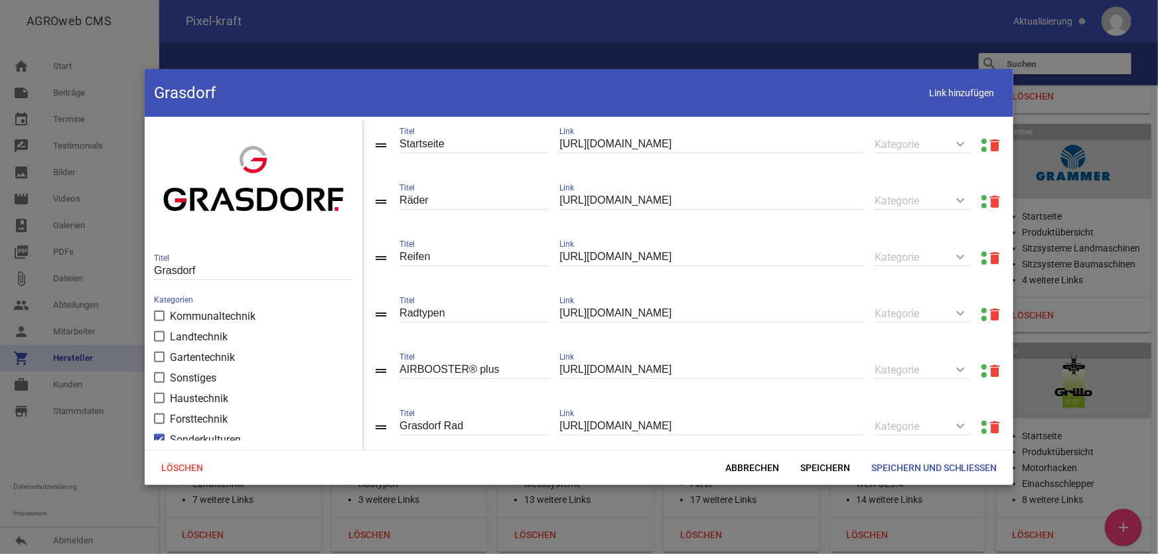
click at [965, 139] on link at bounding box center [983, 141] width 5 height 5
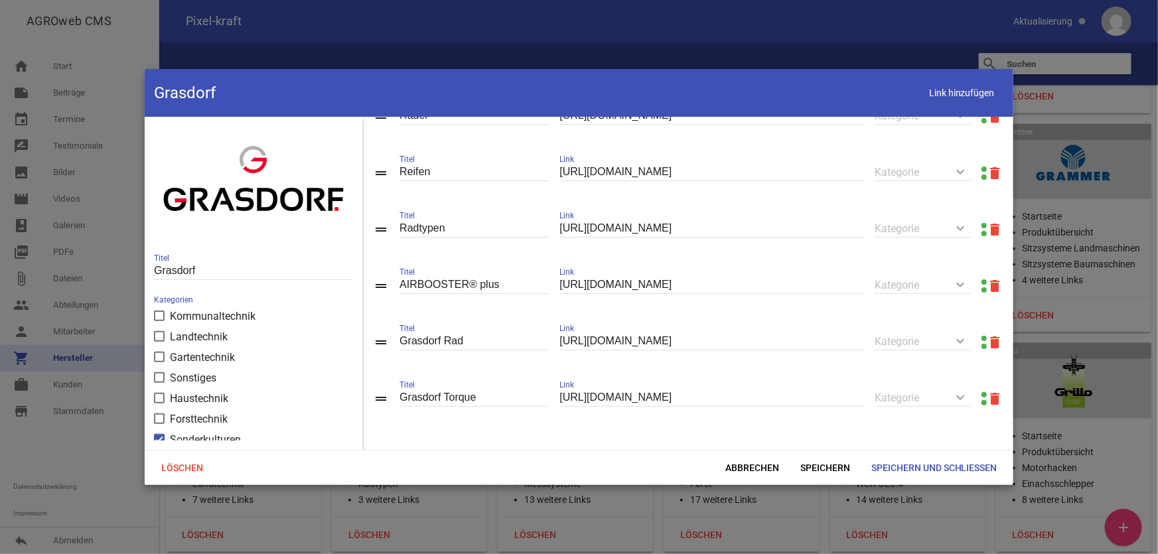
click at [965, 98] on span "Link hinzufügen" at bounding box center [962, 93] width 84 height 27
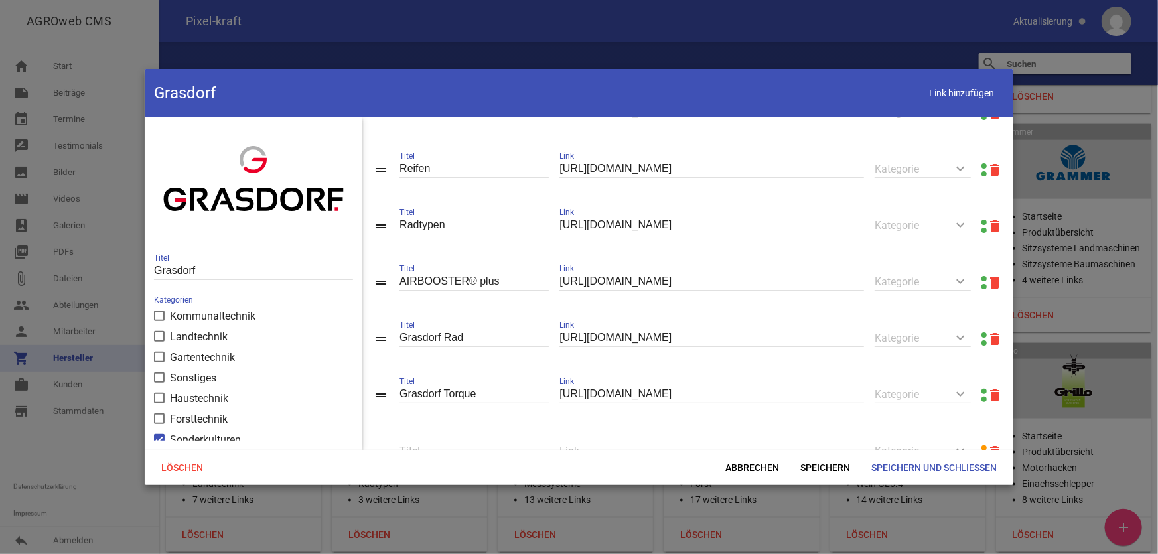
scroll to position [146, 0]
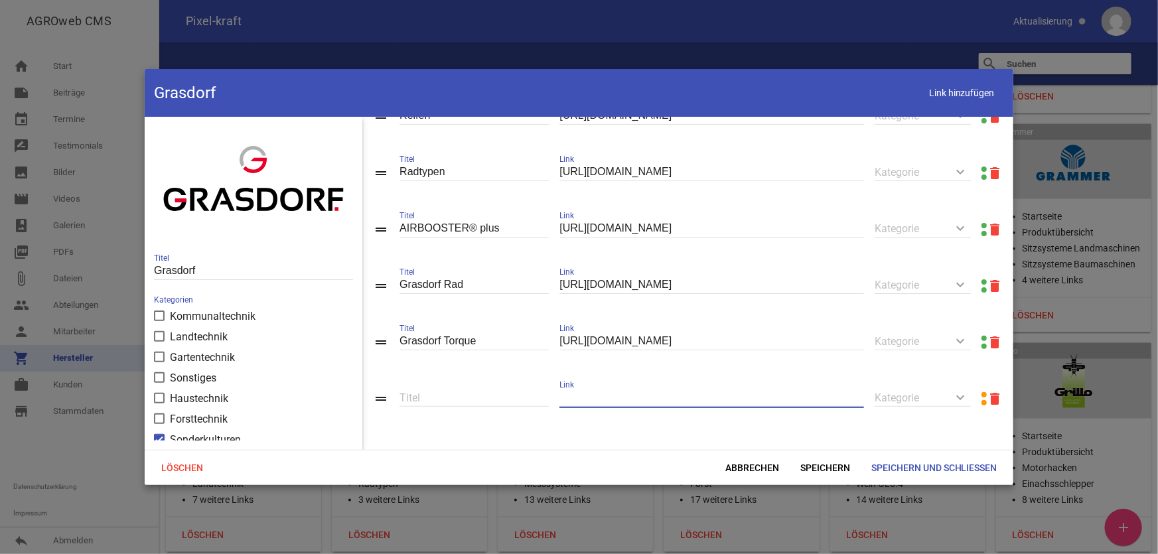
click at [577, 391] on input "text" at bounding box center [711, 398] width 305 height 18
paste input "[URL][DOMAIN_NAME]"
type input "[URL][DOMAIN_NAME]"
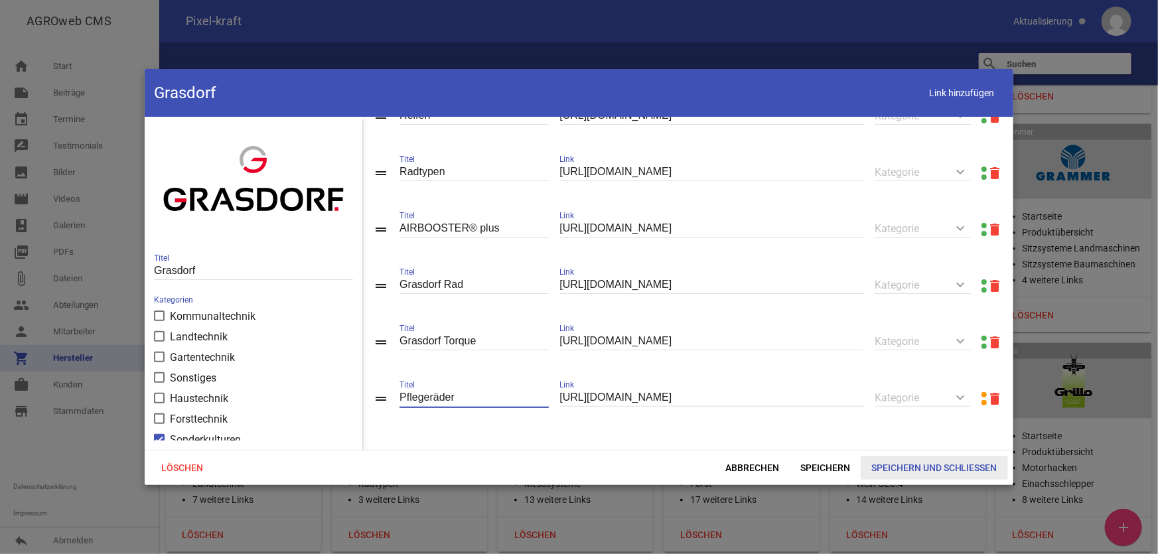
type input "Pflegeräder"
click at [931, 444] on span "Speichern und Schließen" at bounding box center [934, 468] width 147 height 24
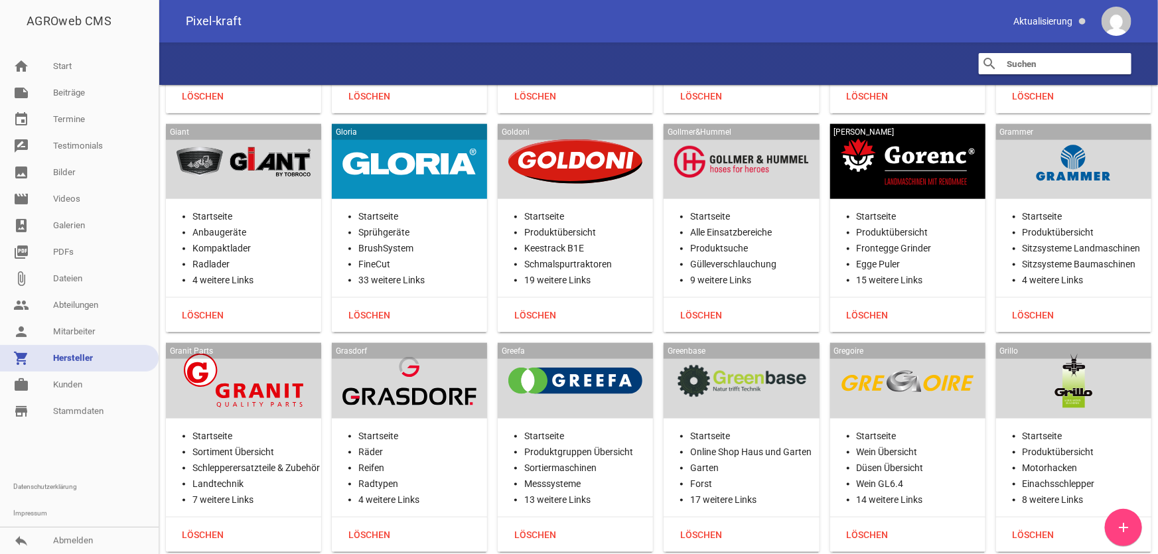
click at [577, 354] on div at bounding box center [575, 381] width 134 height 54
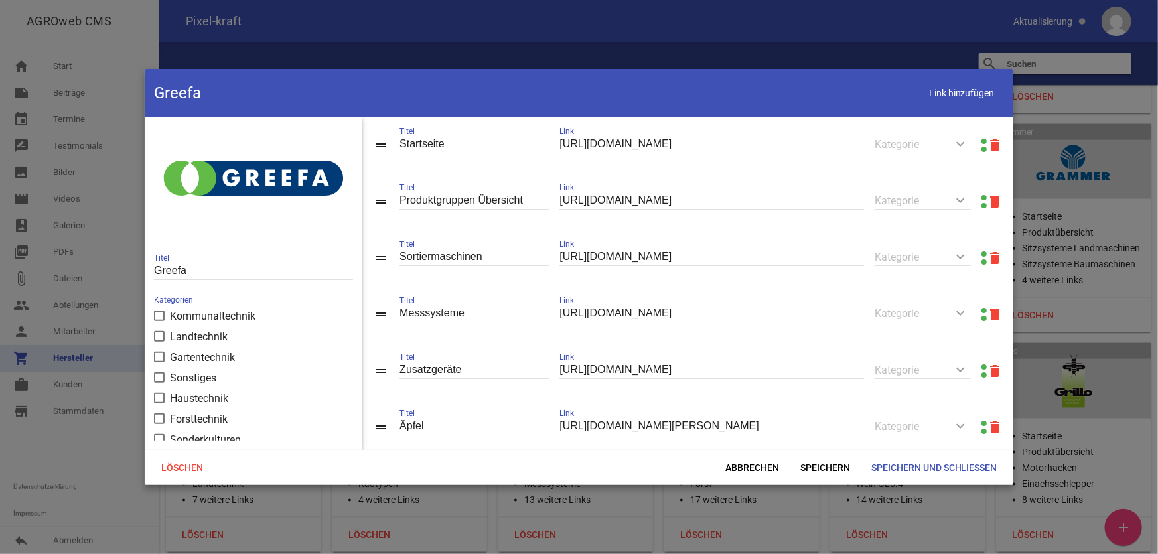
click at [965, 196] on link at bounding box center [983, 197] width 5 height 5
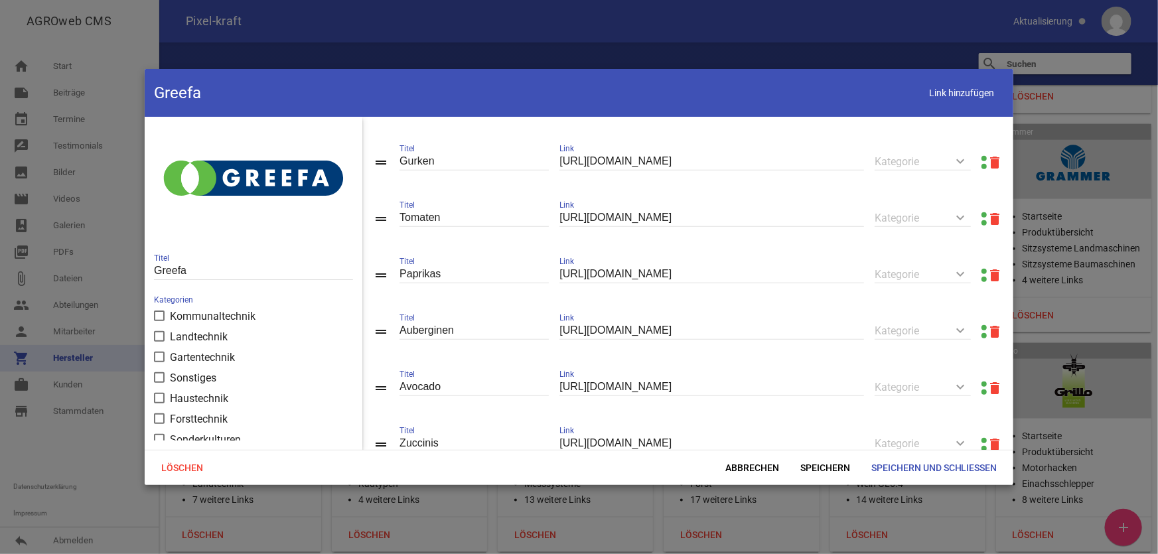
scroll to position [659, 0]
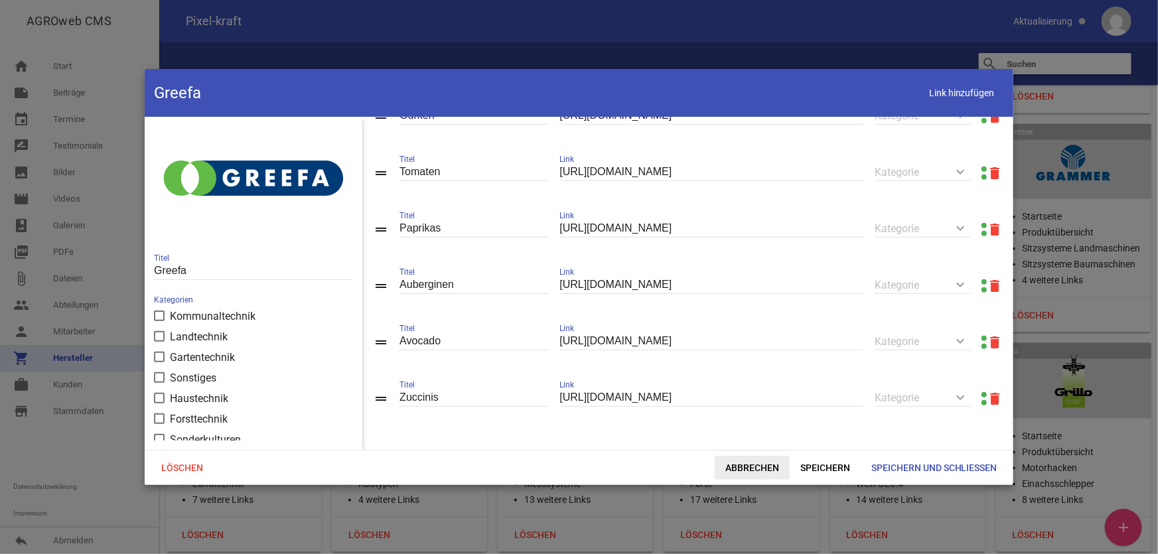
click at [751, 444] on span "Abbrechen" at bounding box center [752, 468] width 75 height 24
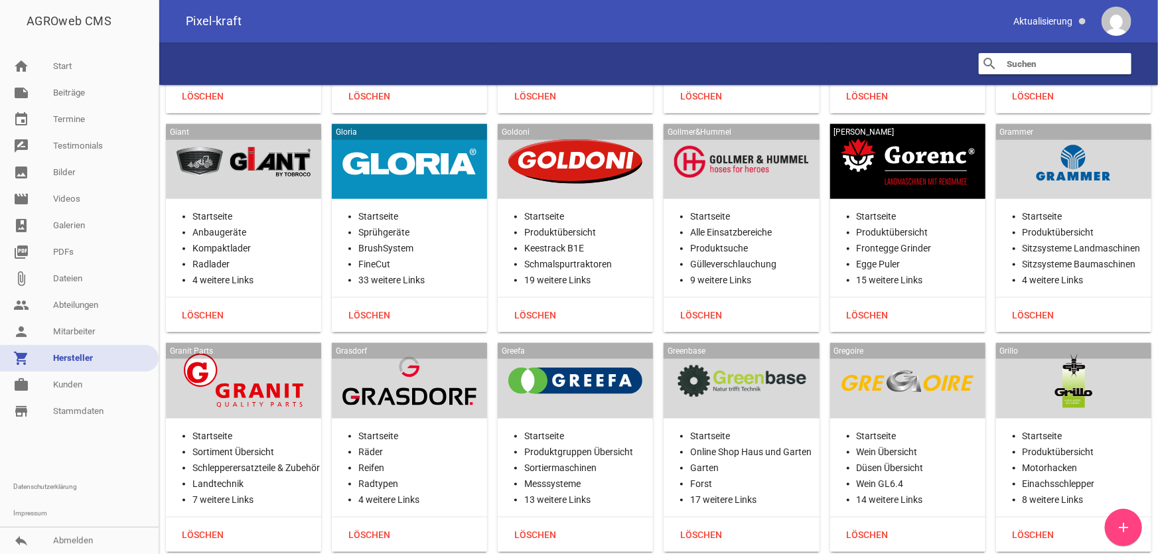
click at [742, 354] on div at bounding box center [741, 381] width 134 height 54
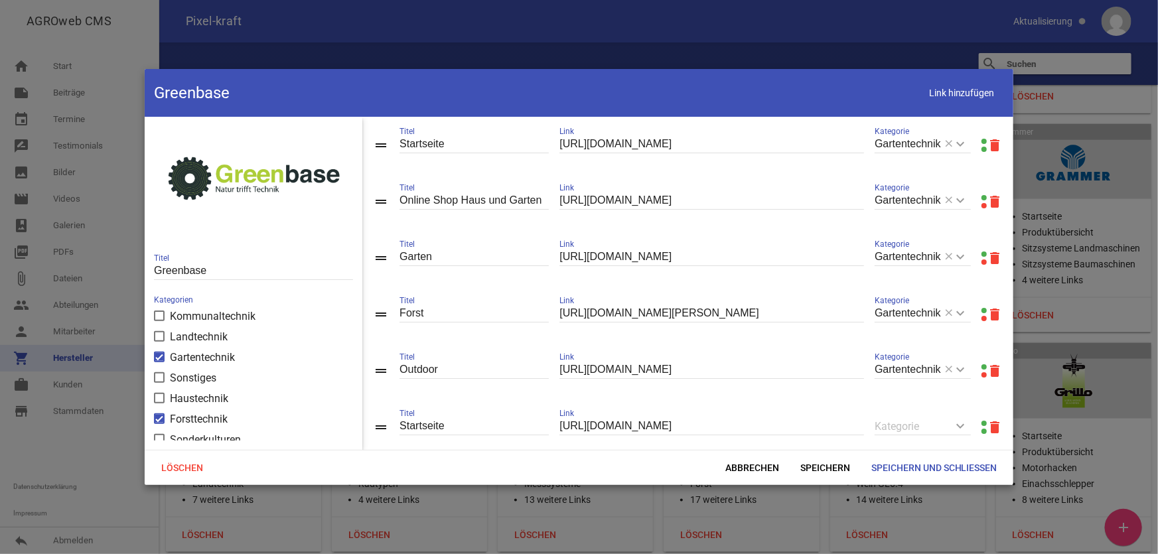
click at [965, 197] on link at bounding box center [983, 197] width 5 height 5
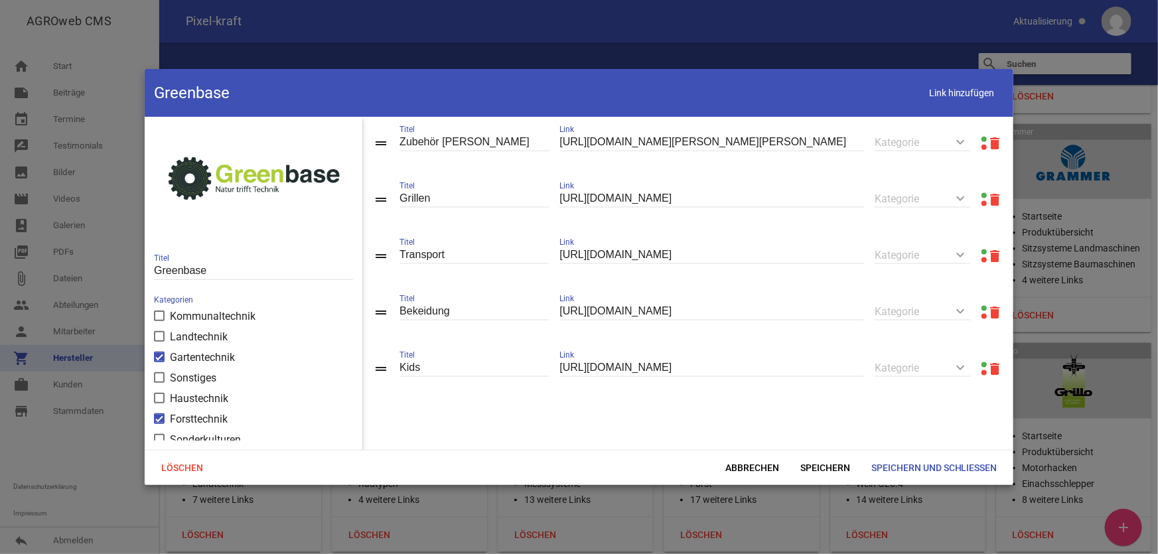
scroll to position [919, 0]
click at [965, 98] on span "Link hinzufügen" at bounding box center [962, 93] width 84 height 27
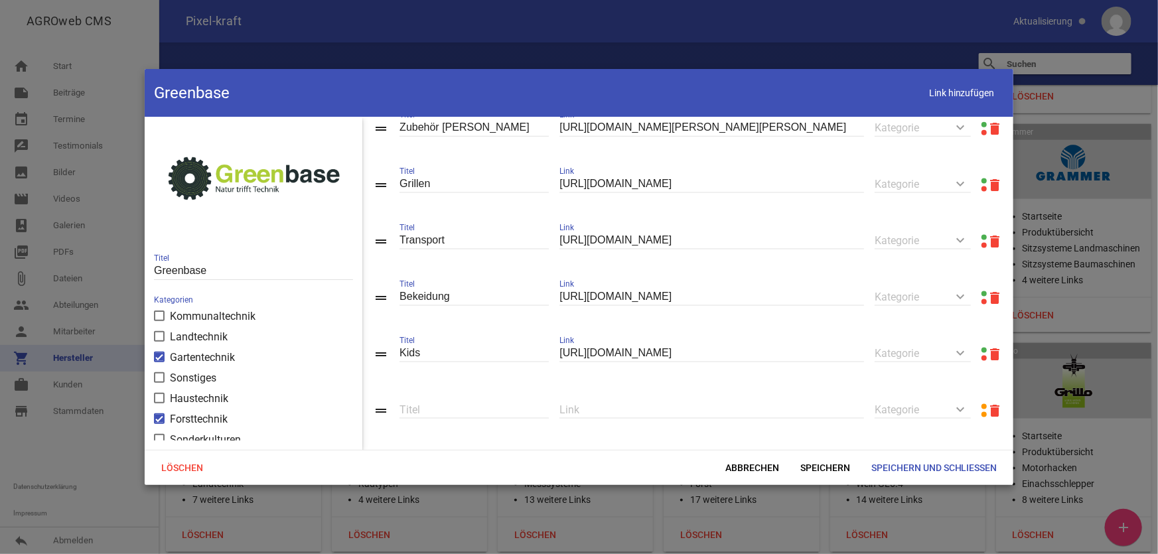
click at [647, 419] on input "text" at bounding box center [711, 410] width 305 height 18
paste input "[URL][DOMAIN_NAME]"
type input "[URL][DOMAIN_NAME]"
type input "Pflanzenschutz"
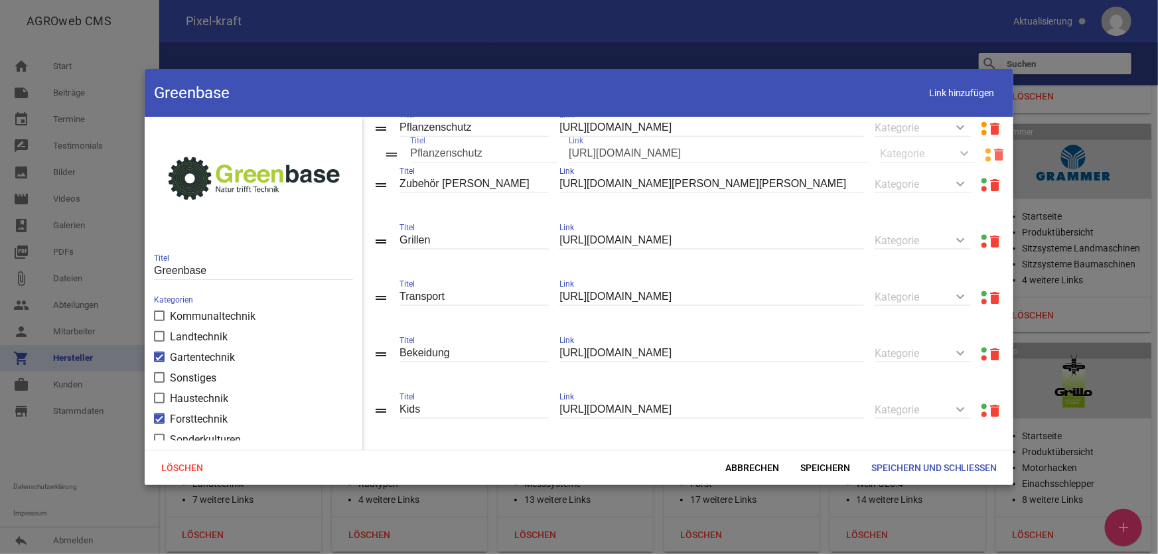
drag, startPoint x: 383, startPoint y: 421, endPoint x: 393, endPoint y: 152, distance: 268.9
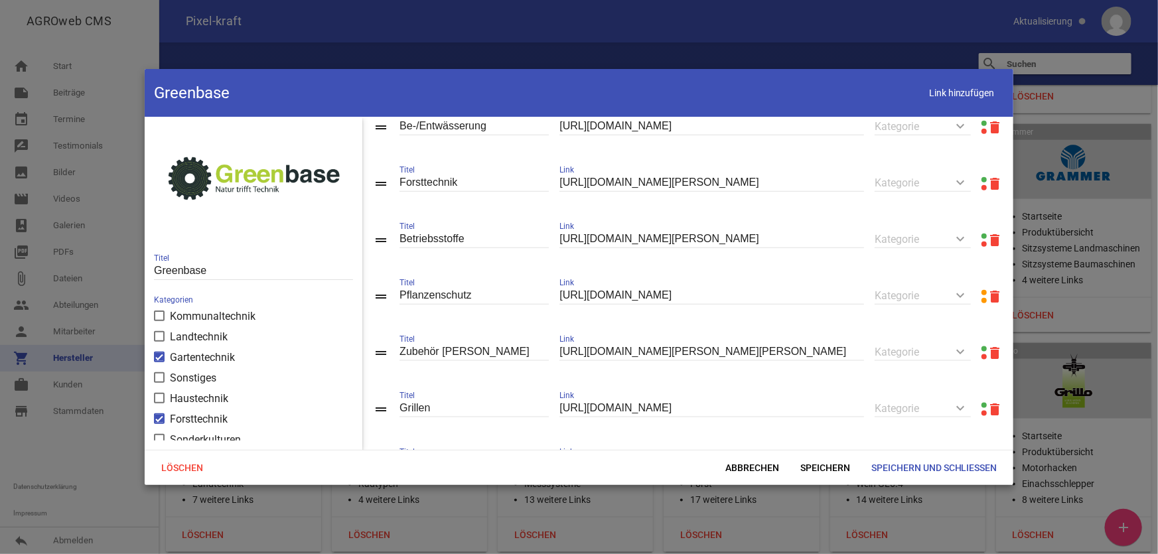
scroll to position [738, 0]
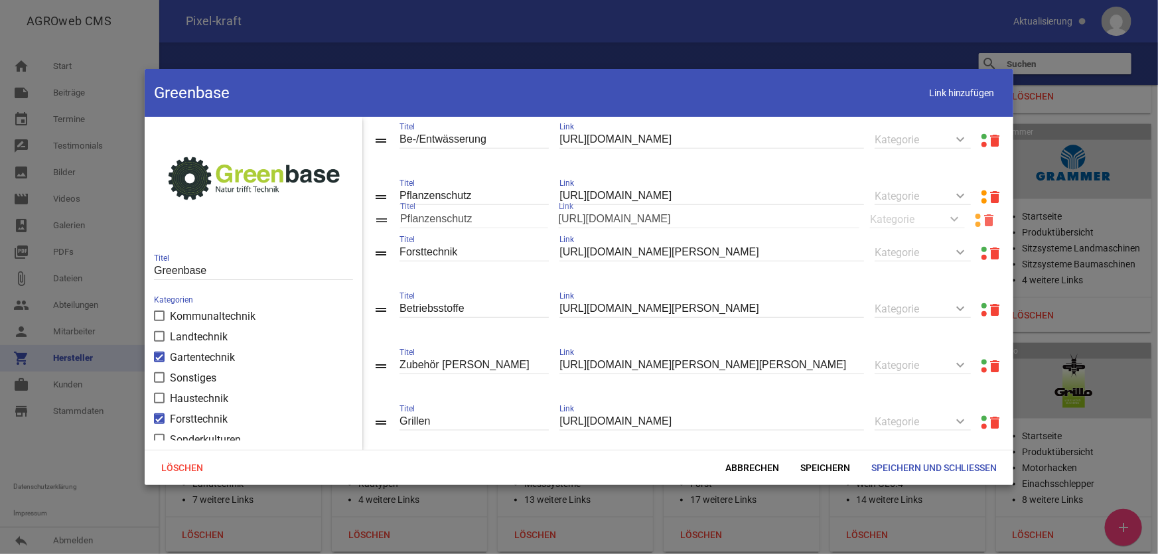
drag, startPoint x: 382, startPoint y: 321, endPoint x: 383, endPoint y: 222, distance: 99.5
click at [828, 444] on span "Speichern" at bounding box center [825, 468] width 71 height 24
drag, startPoint x: 931, startPoint y: 102, endPoint x: 930, endPoint y: 108, distance: 6.7
click at [932, 102] on span "Link hinzufügen" at bounding box center [962, 93] width 84 height 27
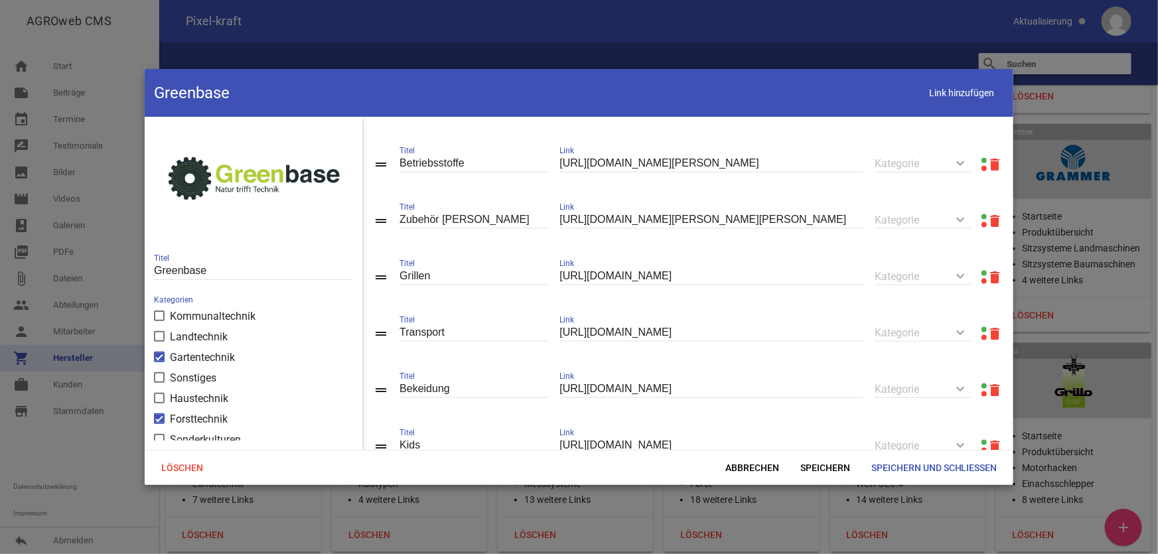
scroll to position [1033, 0]
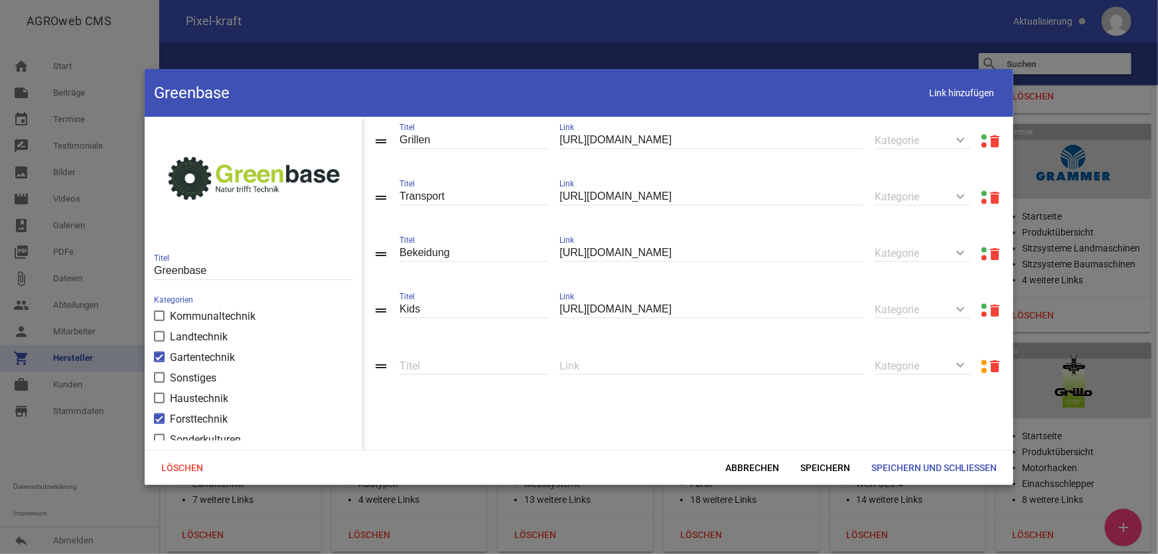
click at [603, 369] on input "text" at bounding box center [711, 366] width 305 height 18
paste input "[URL][DOMAIN_NAME]"
type input "[URL][DOMAIN_NAME]"
type input "Grundstückspflege"
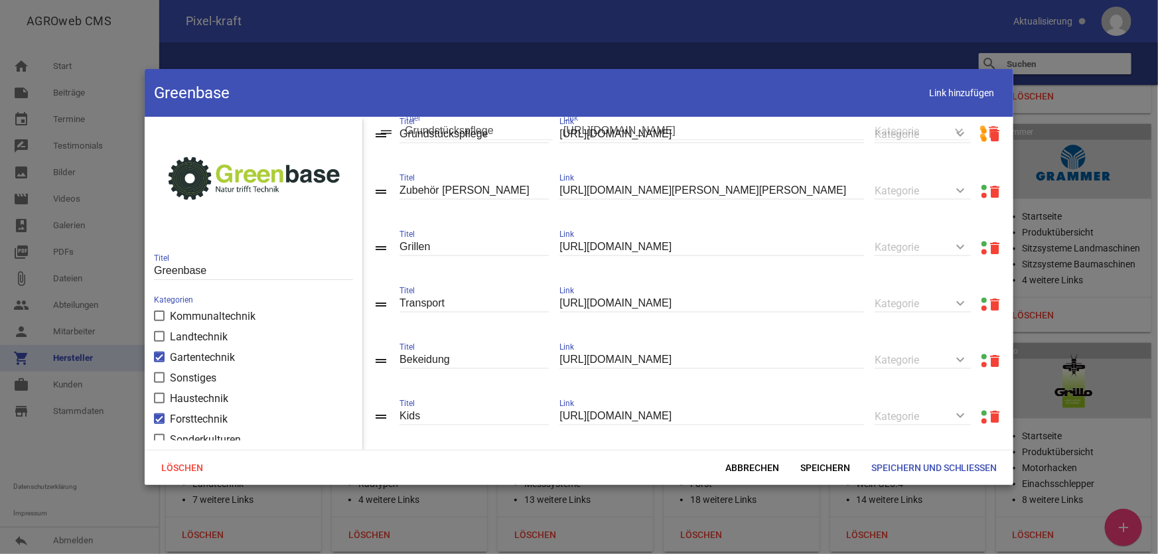
drag, startPoint x: 384, startPoint y: 368, endPoint x: 389, endPoint y: 133, distance: 234.9
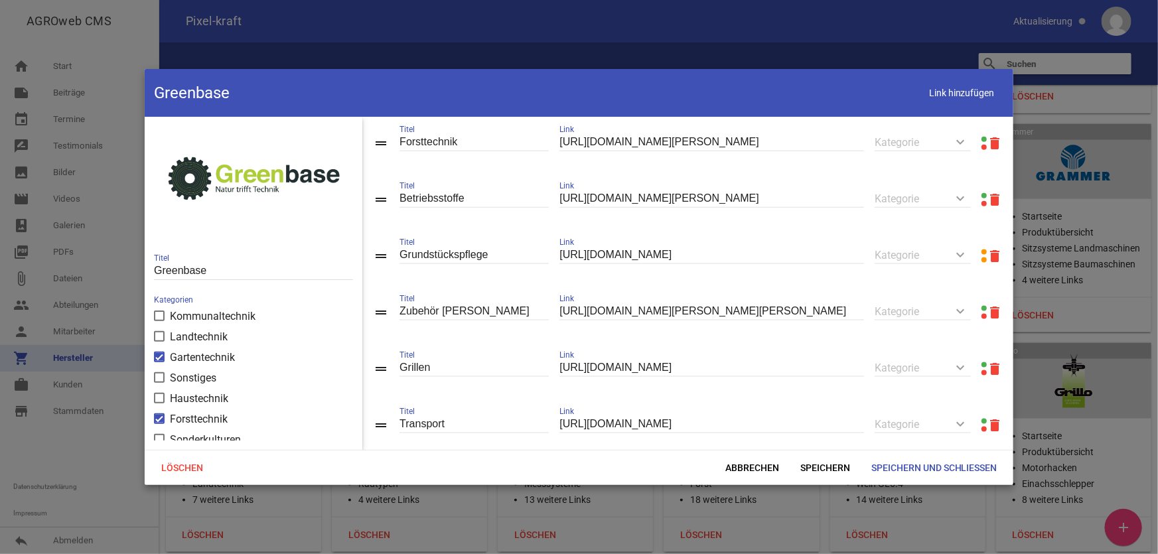
scroll to position [835, 0]
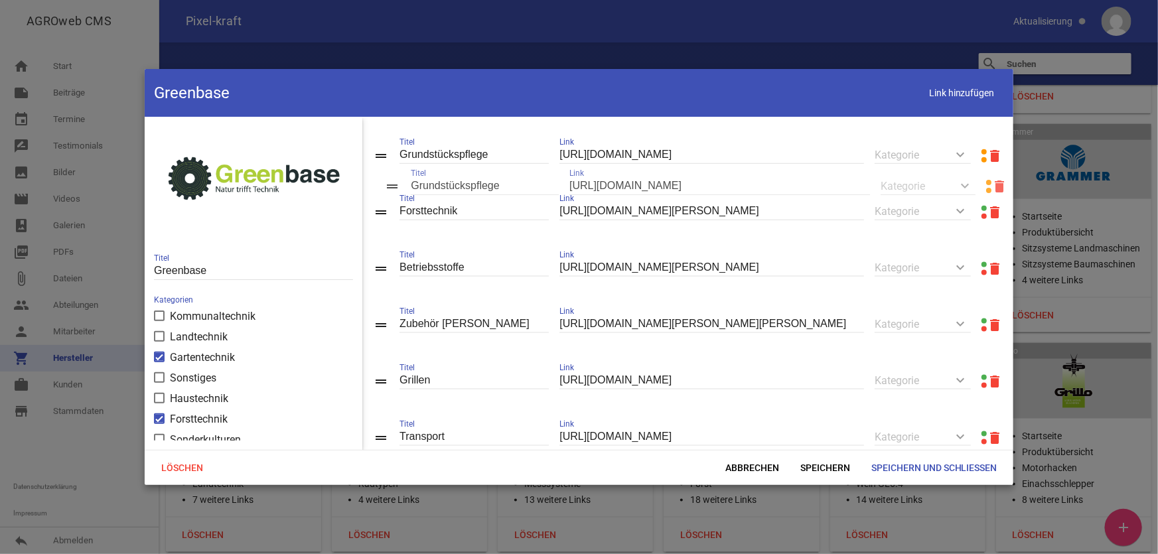
drag, startPoint x: 384, startPoint y: 277, endPoint x: 395, endPoint y: 184, distance: 93.6
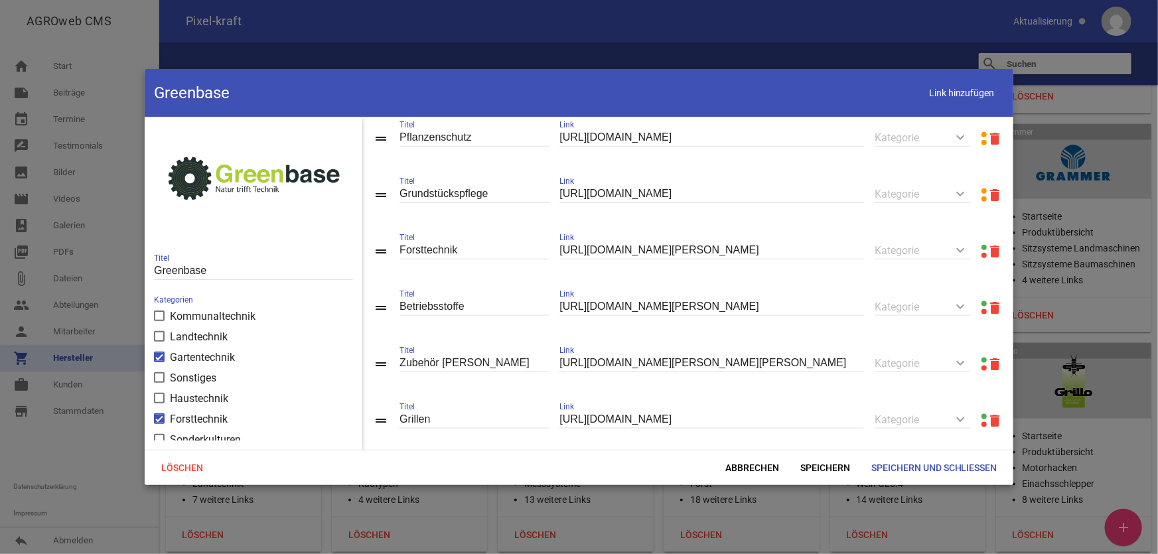
scroll to position [775, 0]
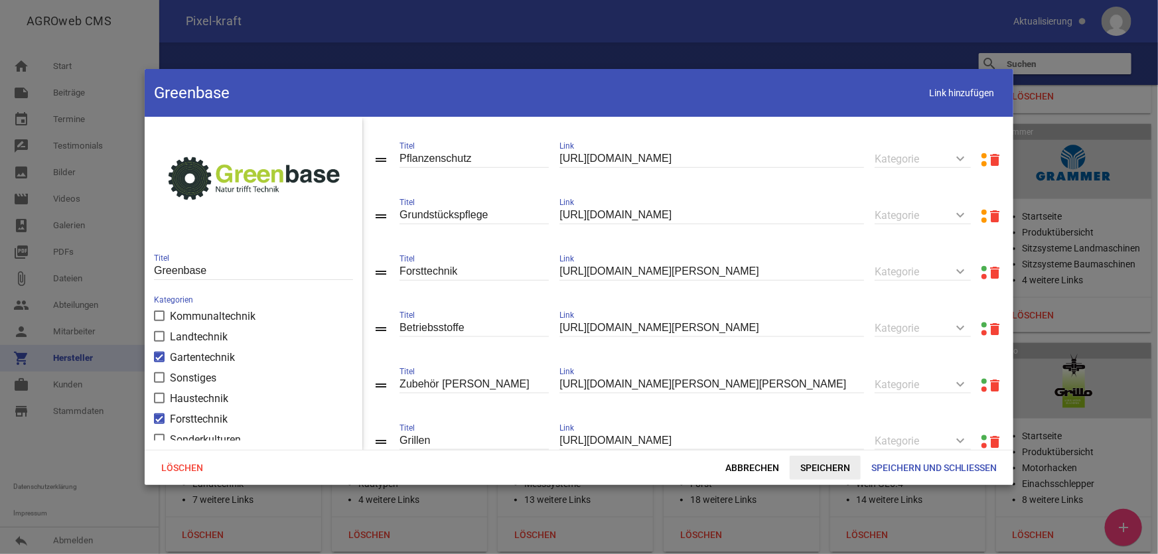
click at [823, 444] on span "Speichern" at bounding box center [825, 468] width 71 height 24
drag, startPoint x: 979, startPoint y: 89, endPoint x: 975, endPoint y: 100, distance: 11.1
click at [965, 89] on span "Link hinzufügen" at bounding box center [962, 93] width 84 height 27
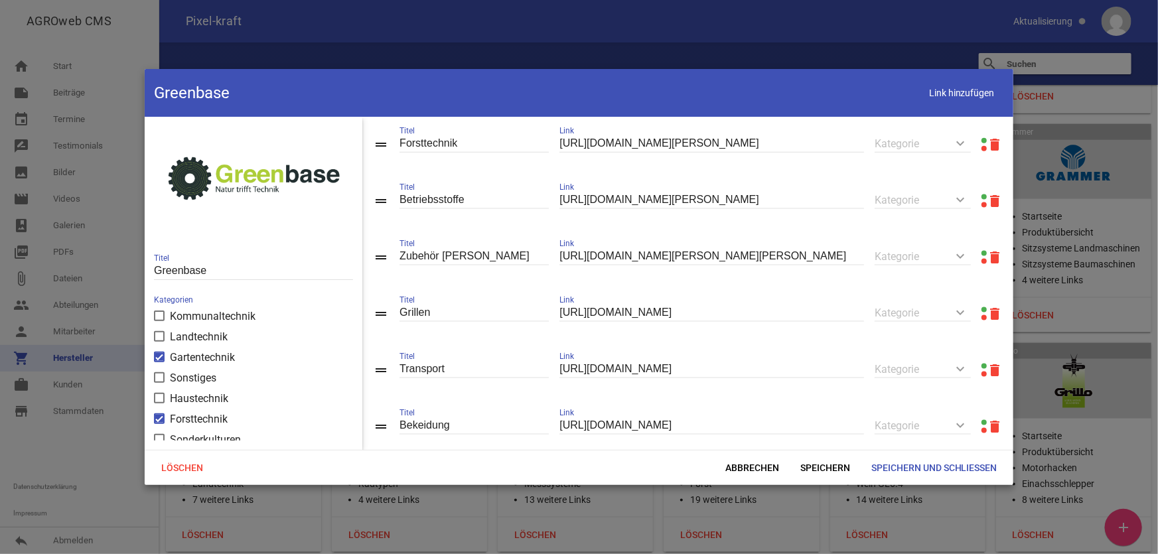
scroll to position [1090, 0]
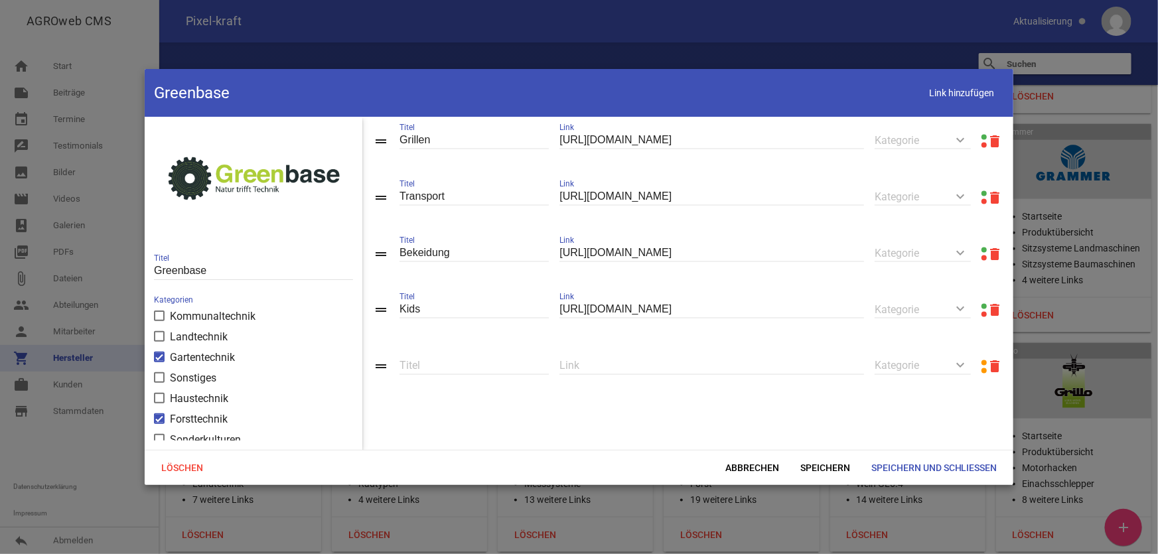
click at [675, 370] on input "text" at bounding box center [711, 366] width 305 height 18
paste input "[URL][DOMAIN_NAME]"
type input "[URL][DOMAIN_NAME]"
type input "Stromerzeuger"
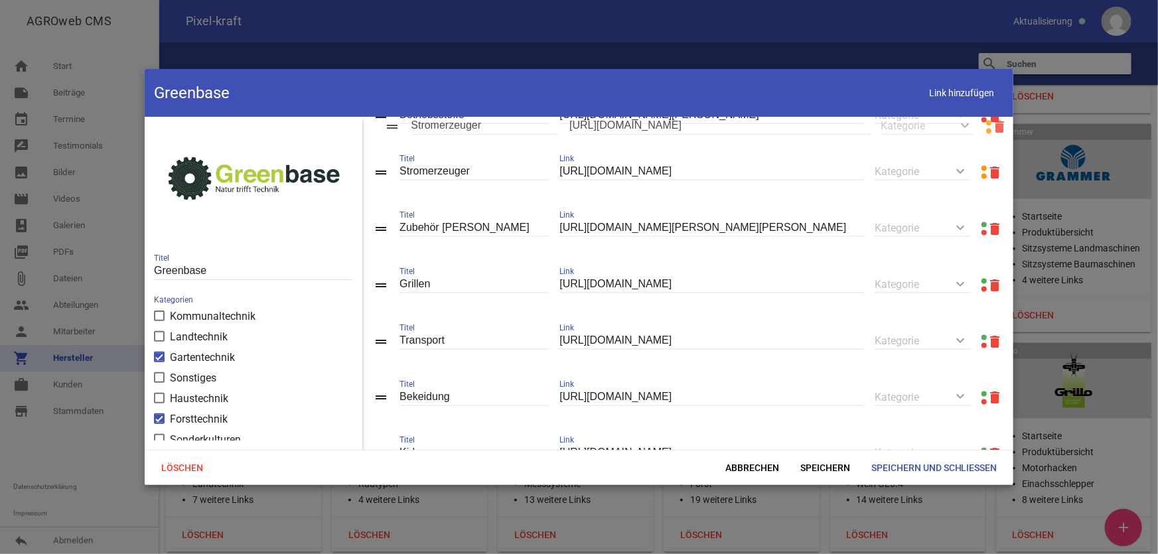
drag, startPoint x: 382, startPoint y: 367, endPoint x: 393, endPoint y: 127, distance: 240.5
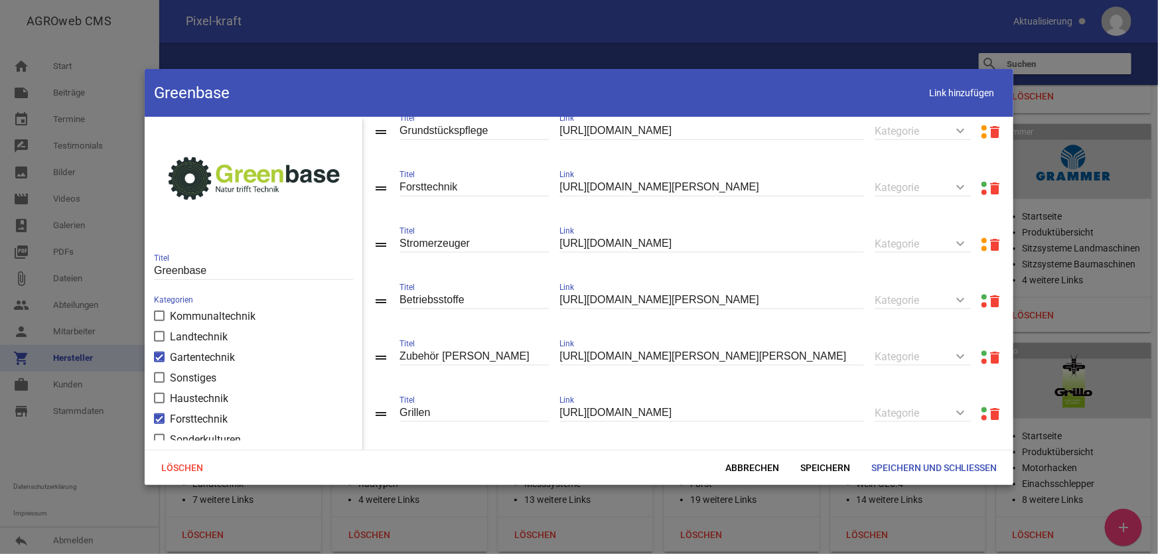
scroll to position [799, 0]
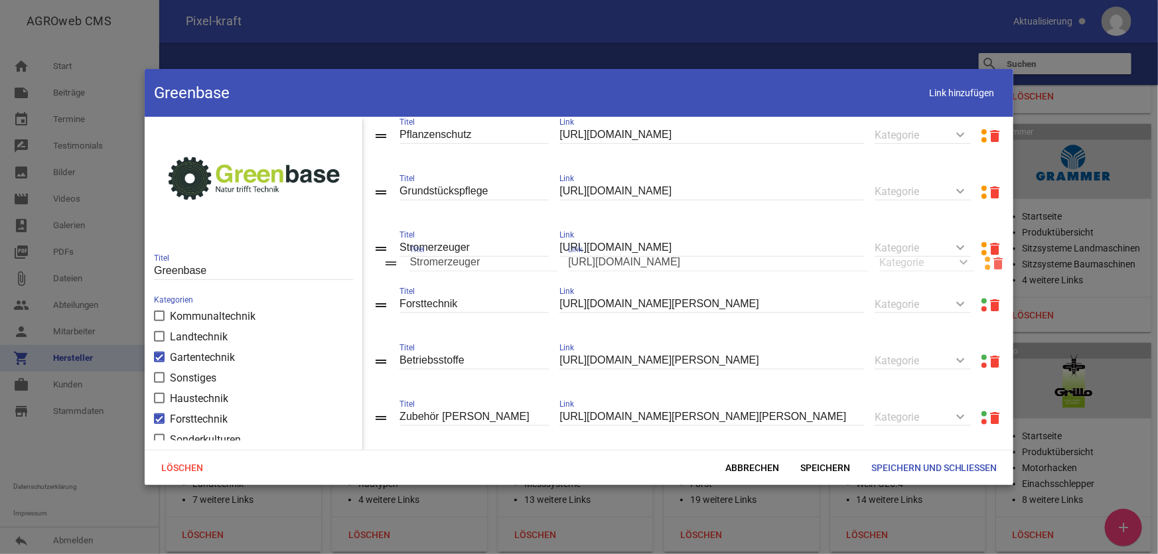
drag, startPoint x: 380, startPoint y: 316, endPoint x: 391, endPoint y: 264, distance: 53.5
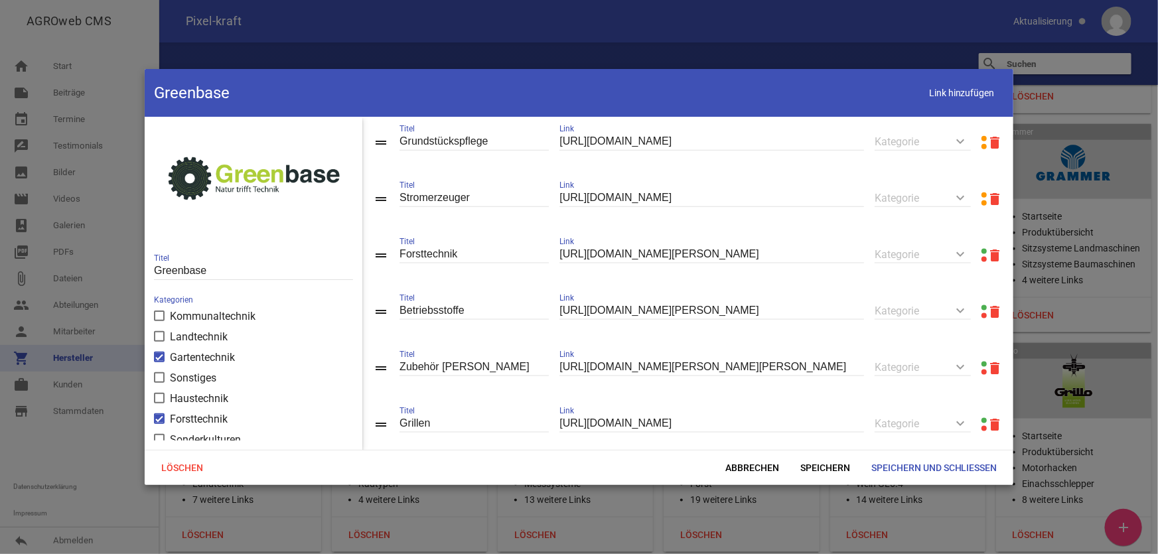
scroll to position [920, 0]
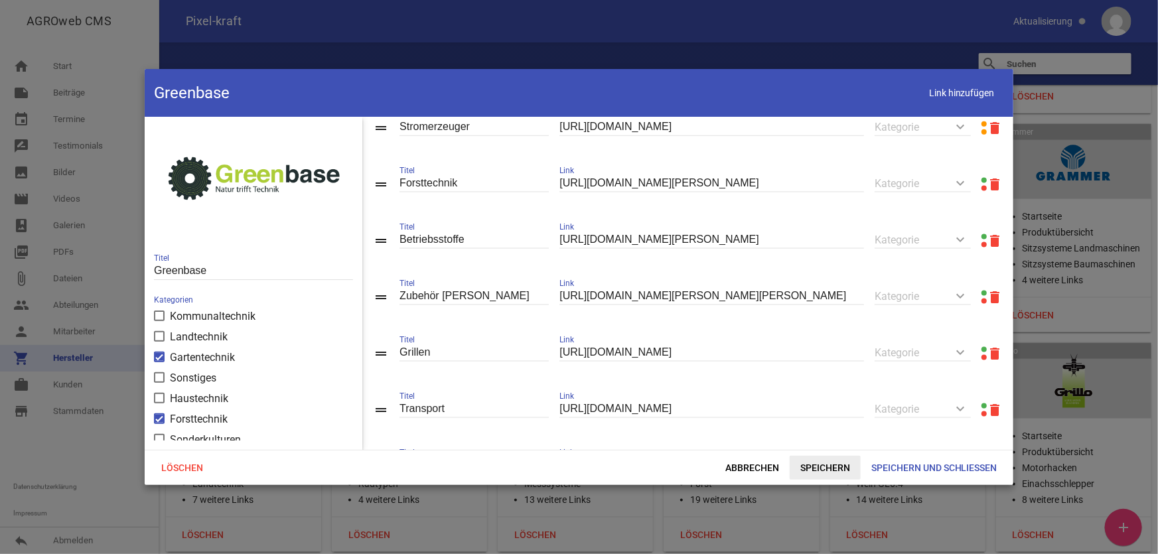
click at [814, 444] on span "Speichern" at bounding box center [825, 468] width 71 height 24
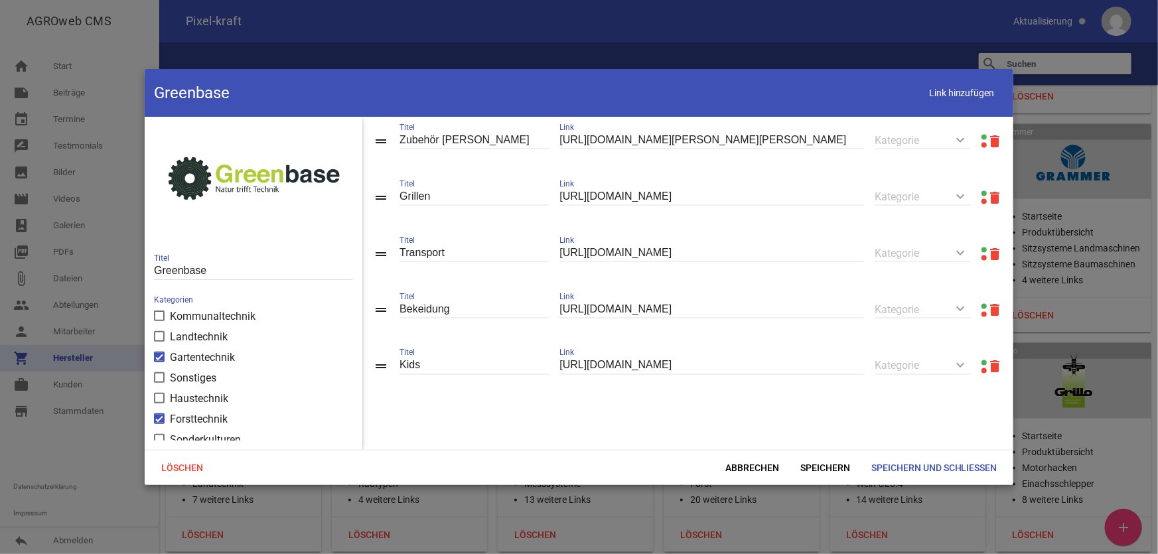
scroll to position [1090, 0]
click at [965, 92] on span "Link hinzufügen" at bounding box center [962, 93] width 84 height 27
click at [603, 362] on input "text" at bounding box center [711, 366] width 305 height 18
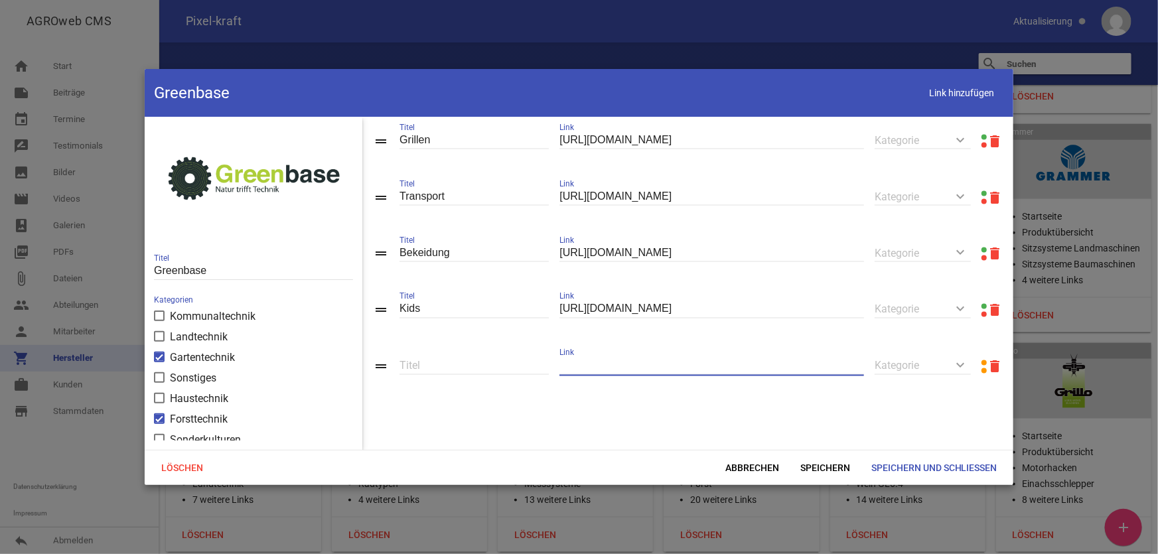
paste input "[URL][DOMAIN_NAME]"
type input "[URL][DOMAIN_NAME]"
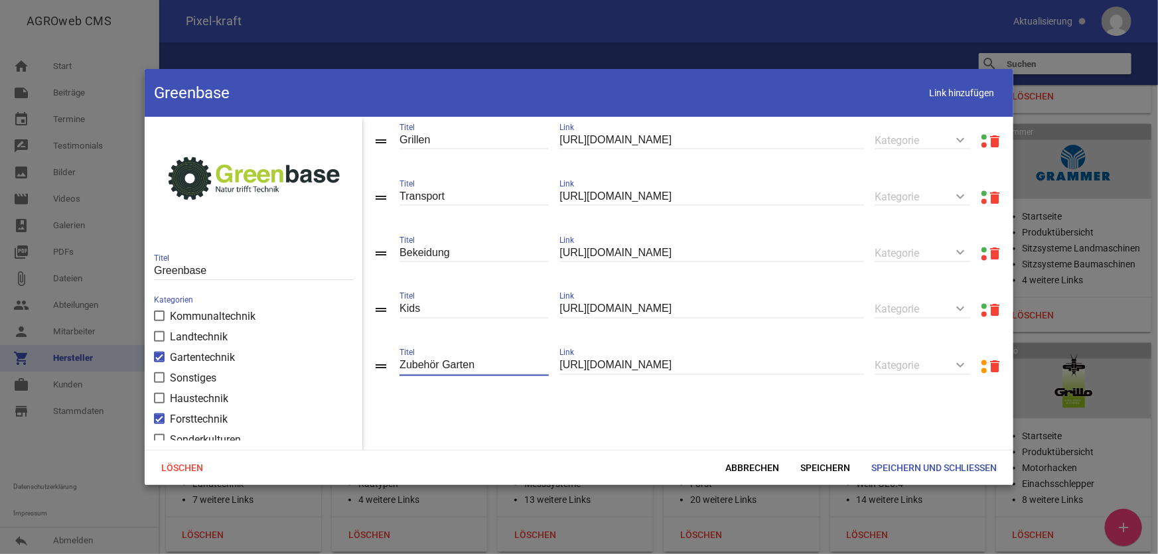
type input "Zubehör Garten"
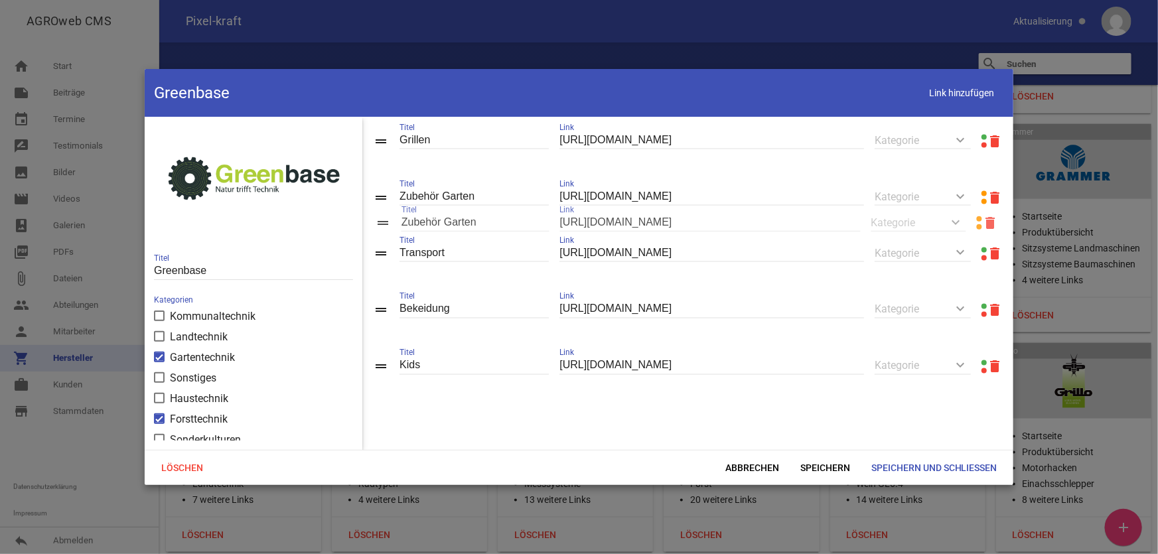
scroll to position [1109, 0]
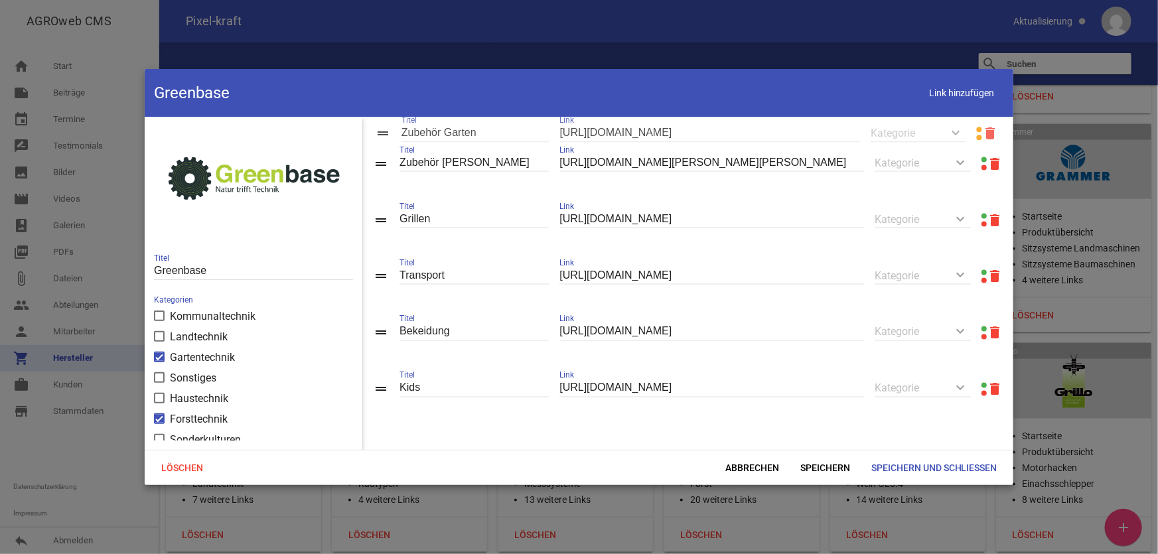
drag, startPoint x: 378, startPoint y: 371, endPoint x: 380, endPoint y: 137, distance: 233.6
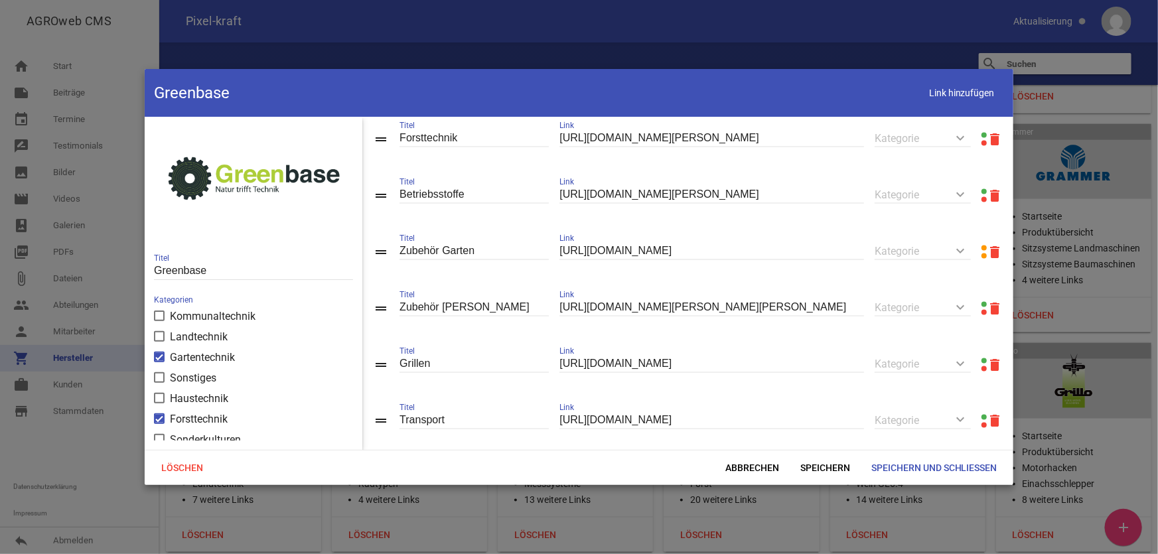
scroll to position [929, 0]
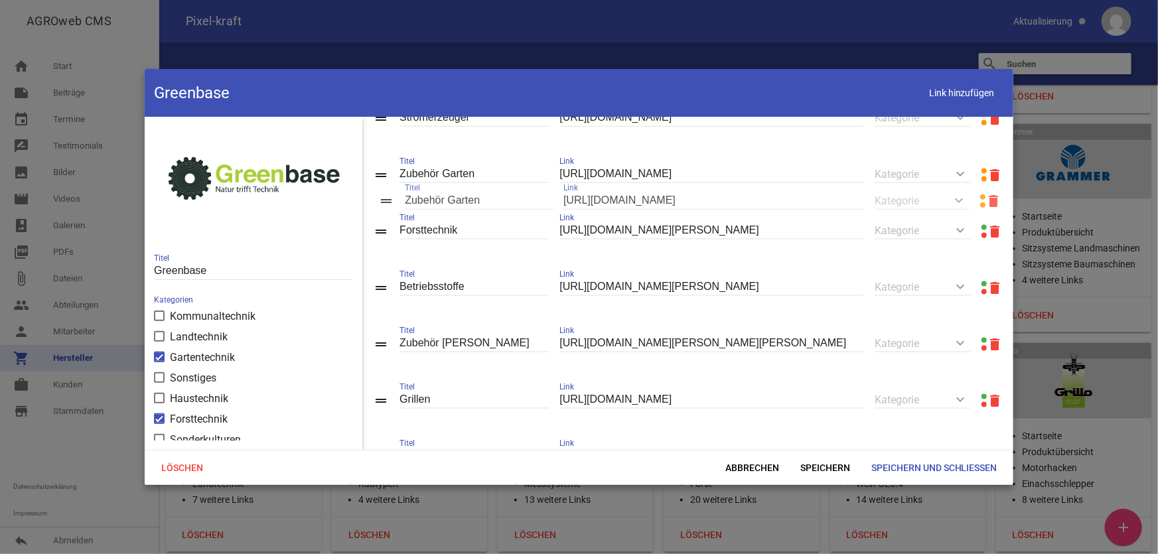
drag, startPoint x: 385, startPoint y: 296, endPoint x: 390, endPoint y: 197, distance: 99.0
drag, startPoint x: 835, startPoint y: 459, endPoint x: 820, endPoint y: 458, distance: 15.3
click at [834, 444] on span "Speichern" at bounding box center [825, 468] width 71 height 24
click at [965, 92] on span "Link hinzufügen" at bounding box center [962, 93] width 84 height 27
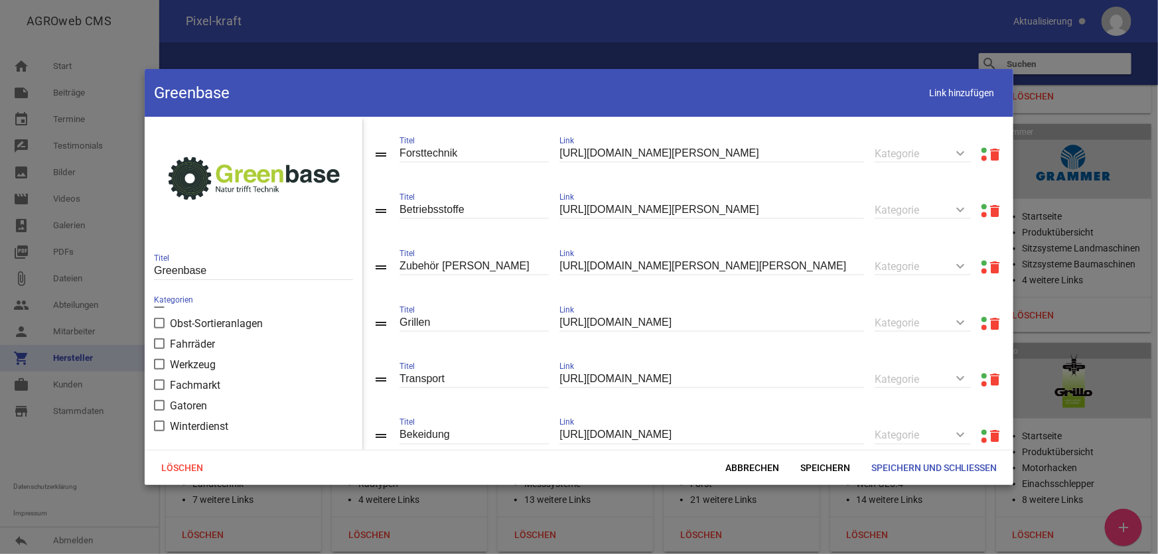
scroll to position [1170, 0]
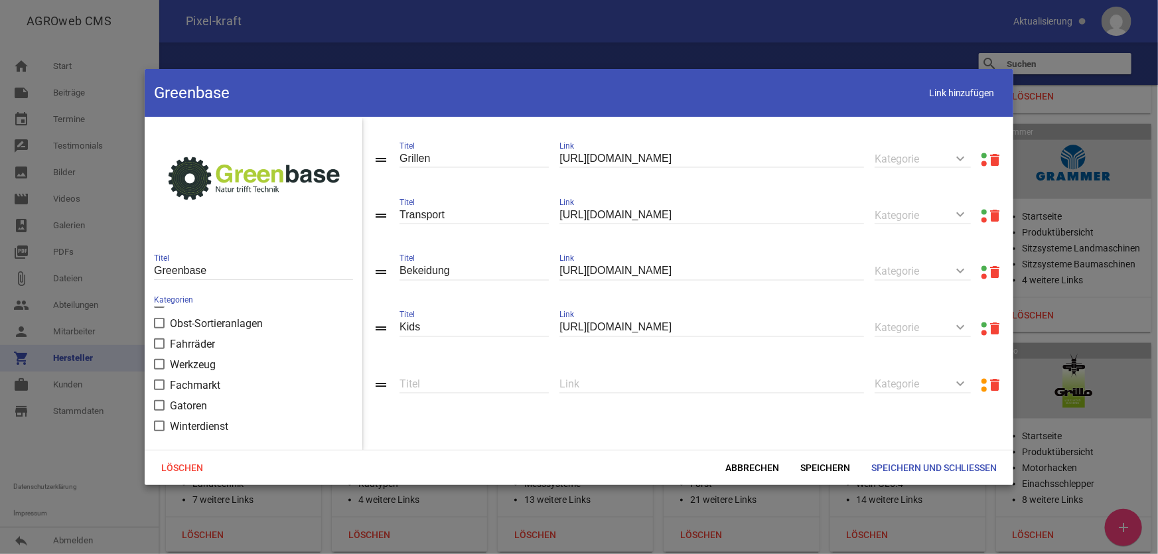
click at [623, 393] on input "text" at bounding box center [711, 385] width 305 height 18
paste input "[URL][DOMAIN_NAME][PERSON_NAME]"
type input "[URL][DOMAIN_NAME][PERSON_NAME]"
type input "Q"
type input "Werkstattaustrüstung"
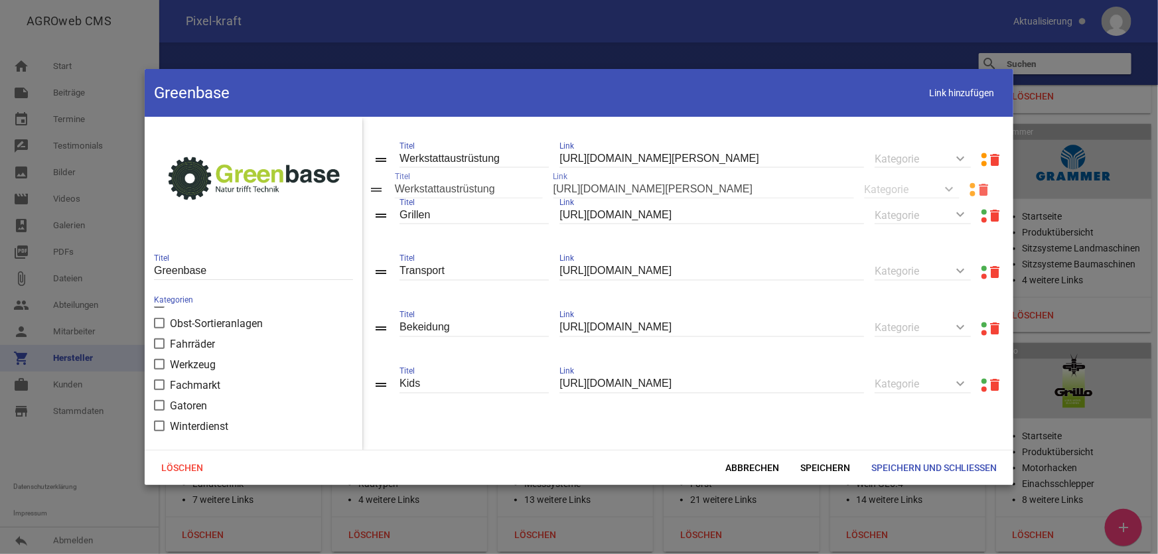
drag, startPoint x: 376, startPoint y: 403, endPoint x: 370, endPoint y: 188, distance: 215.1
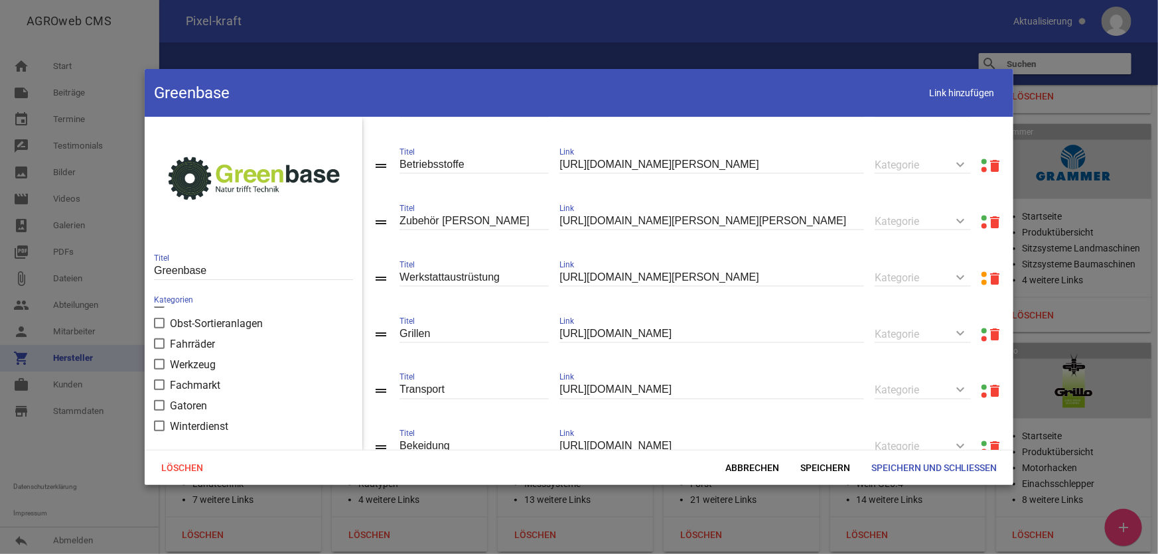
scroll to position [1049, 0]
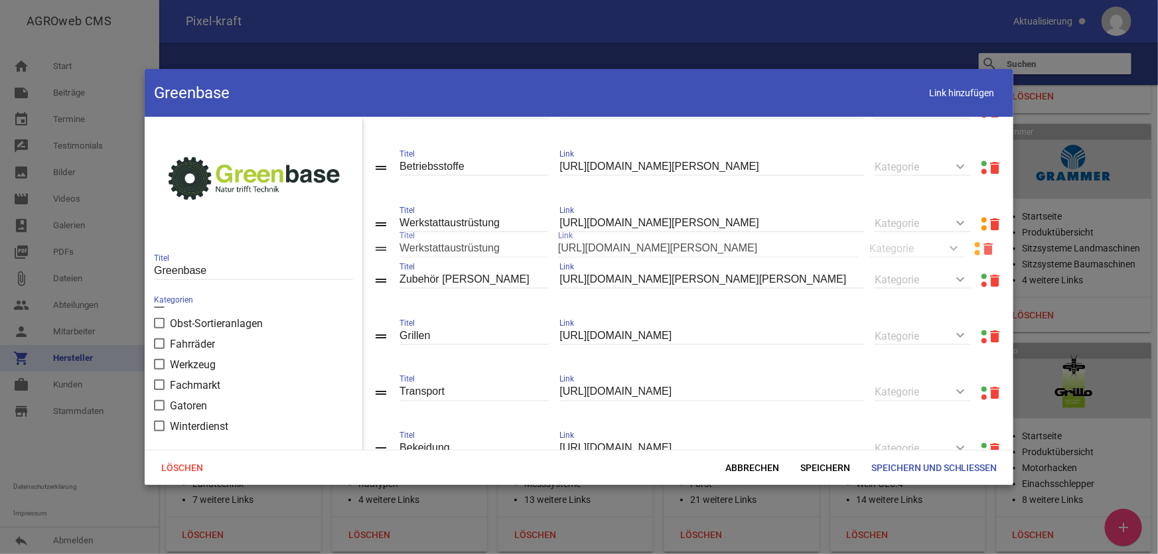
drag, startPoint x: 374, startPoint y: 296, endPoint x: 374, endPoint y: 251, distance: 44.5
click at [825, 444] on span "Speichern" at bounding box center [825, 468] width 71 height 24
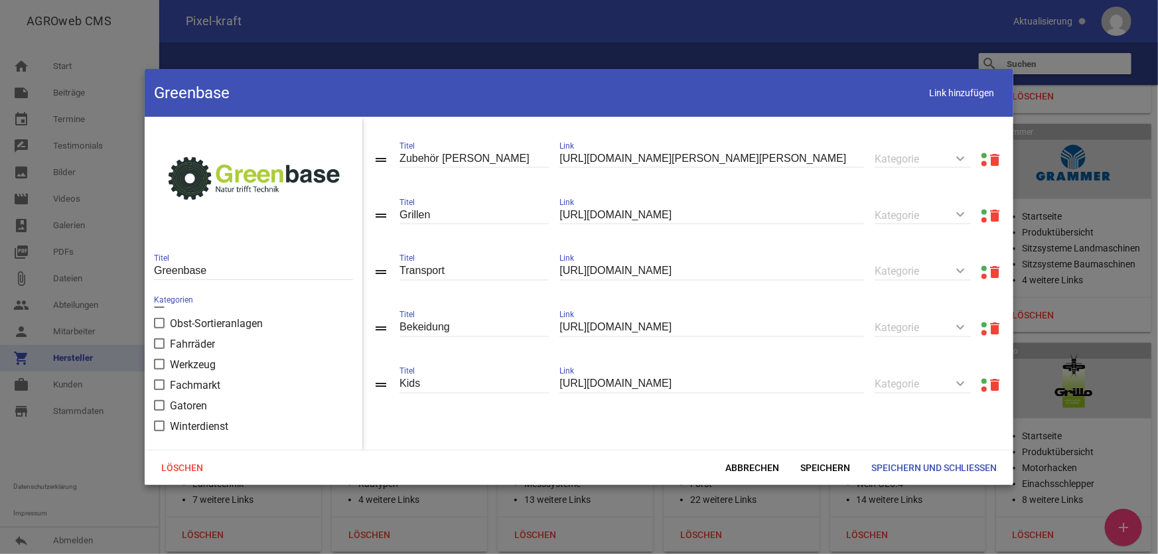
scroll to position [1204, 0]
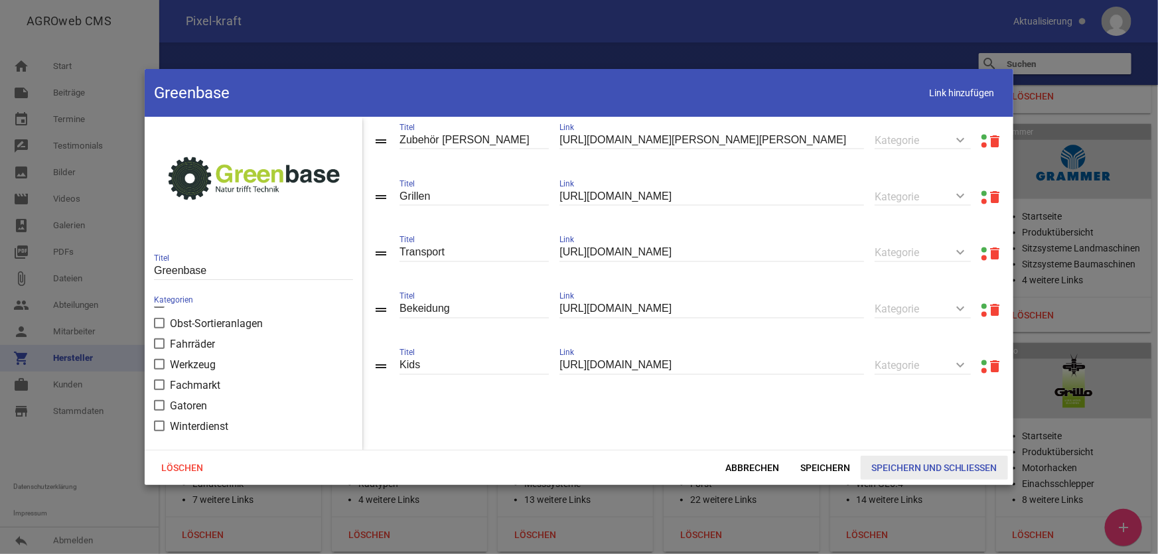
click at [930, 444] on span "Speichern und Schließen" at bounding box center [934, 468] width 147 height 24
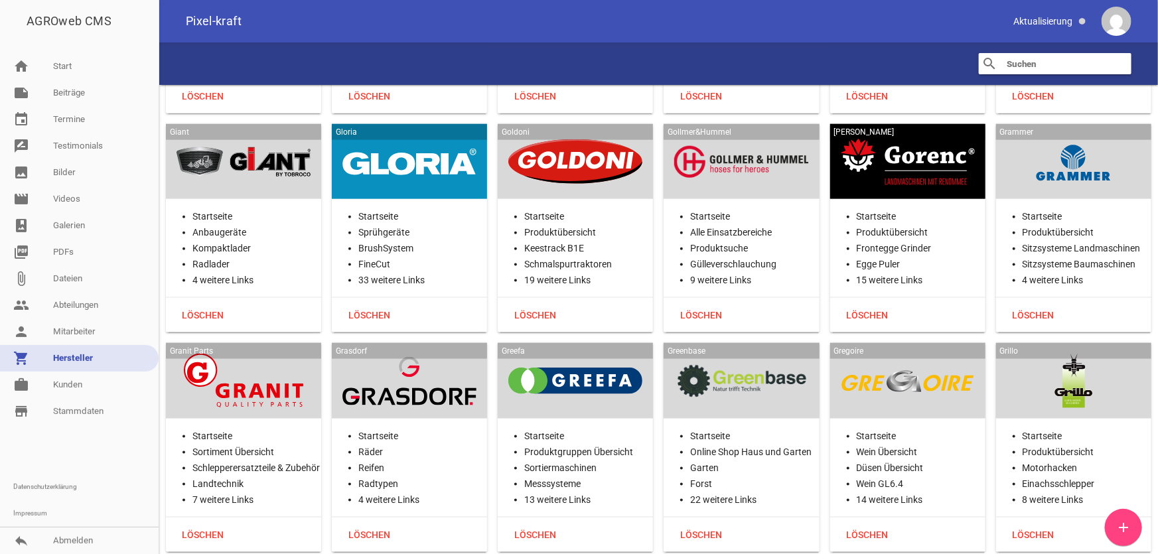
click at [597, 354] on div at bounding box center [575, 381] width 134 height 54
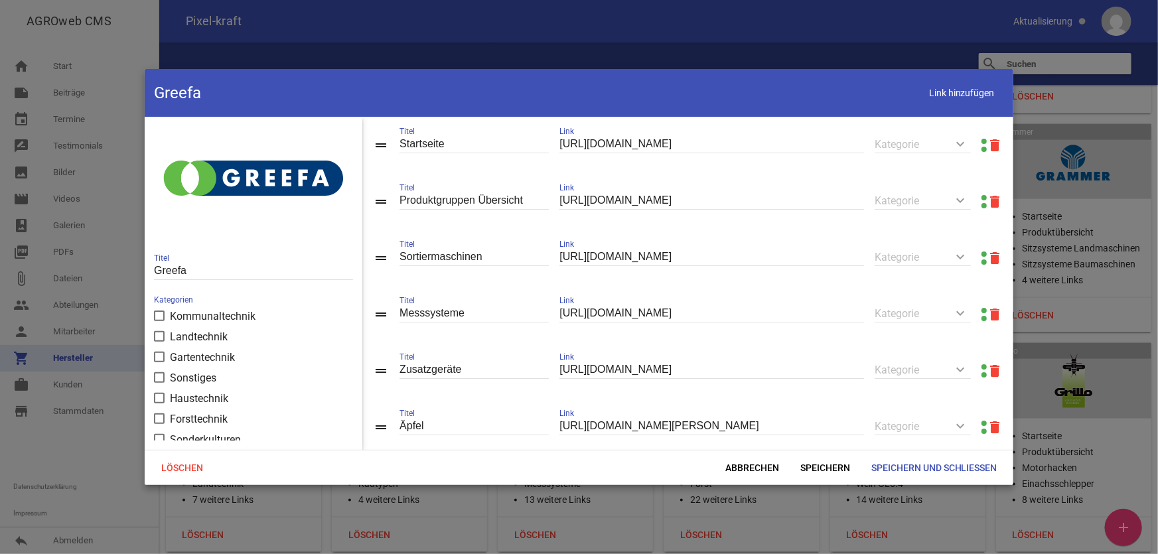
click at [965, 196] on link at bounding box center [983, 197] width 5 height 5
click at [758, 444] on span "Abbrechen" at bounding box center [752, 468] width 75 height 24
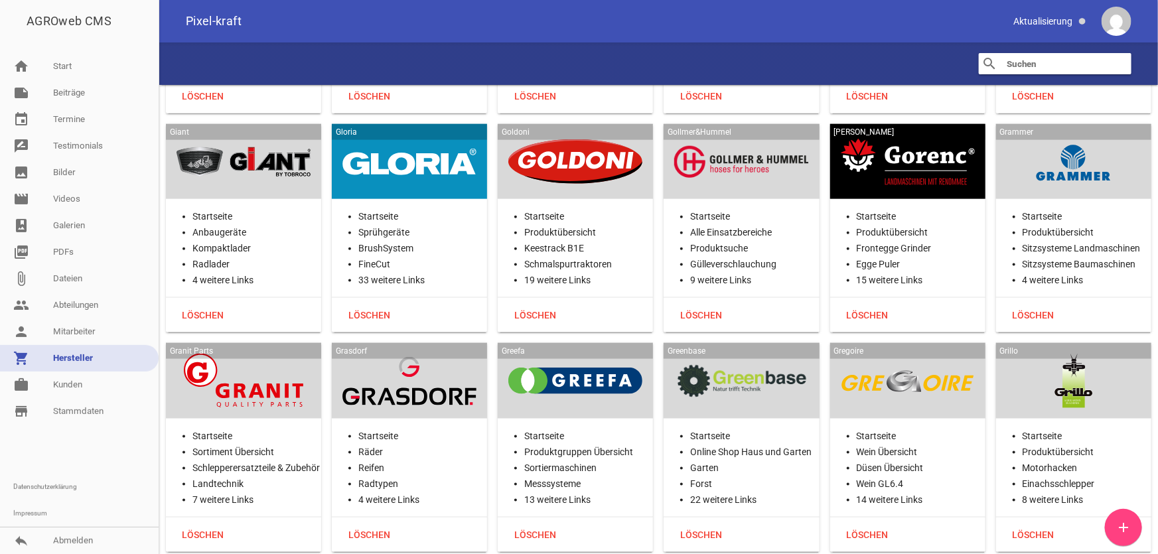
click at [893, 354] on div at bounding box center [908, 381] width 134 height 54
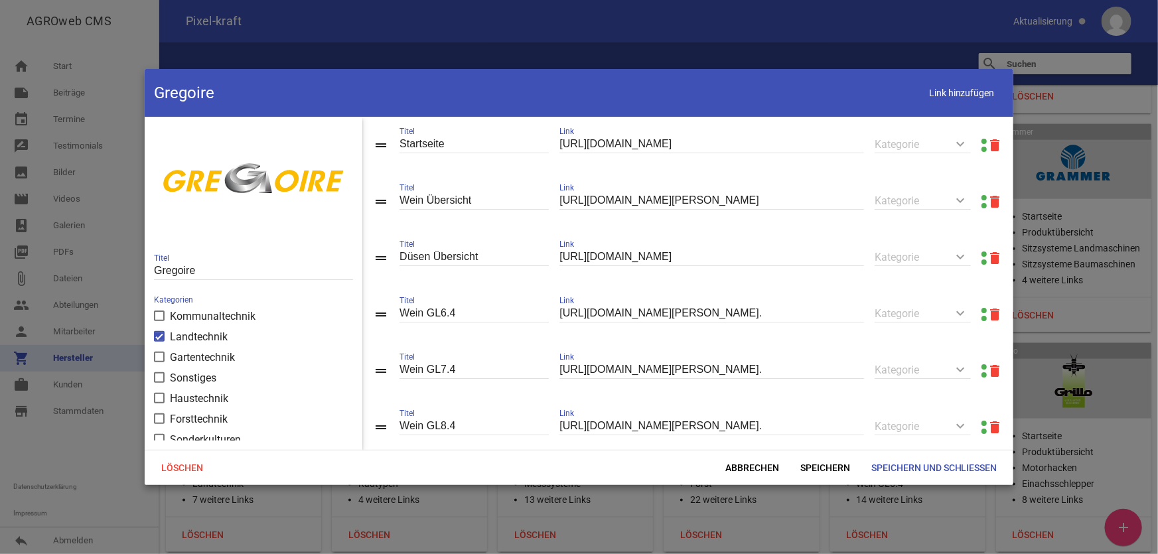
click at [965, 141] on link at bounding box center [983, 141] width 5 height 5
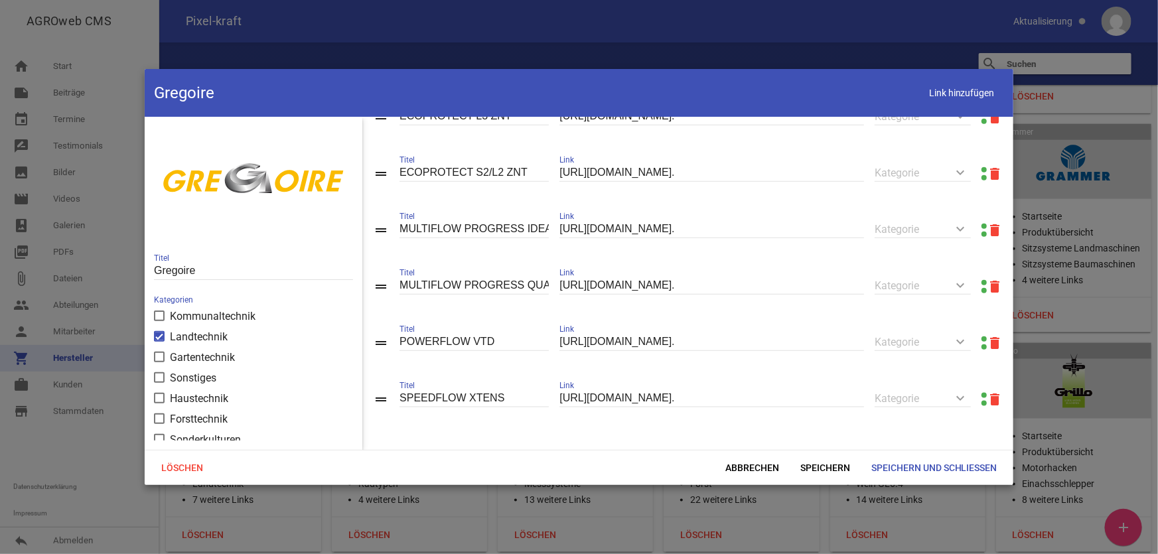
scroll to position [717, 0]
click at [760, 444] on span "Abbrechen" at bounding box center [752, 468] width 75 height 24
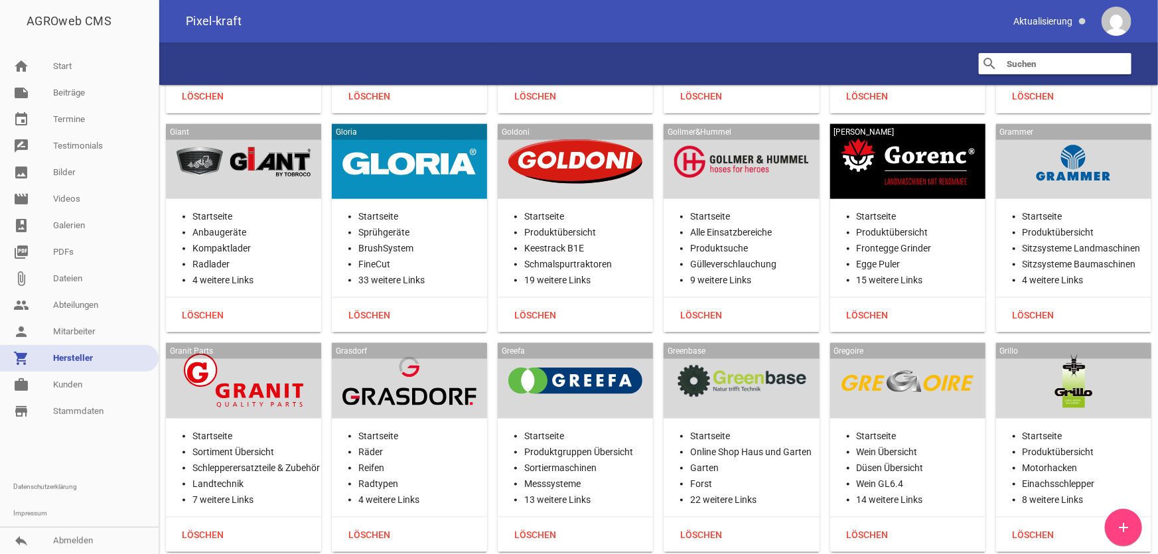
click at [965, 354] on div at bounding box center [1074, 381] width 134 height 54
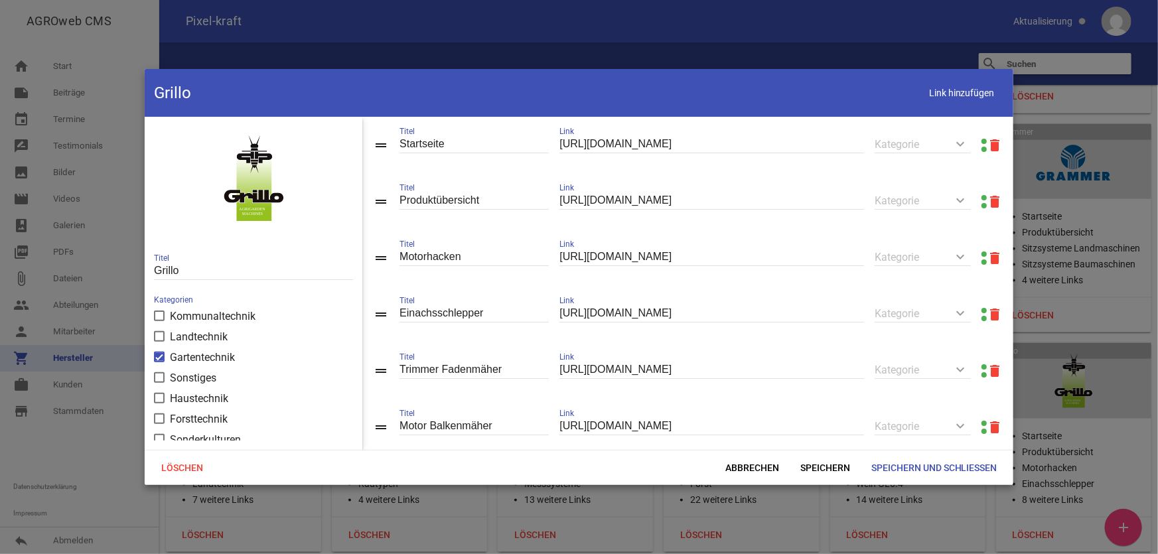
click at [965, 198] on link at bounding box center [983, 197] width 5 height 5
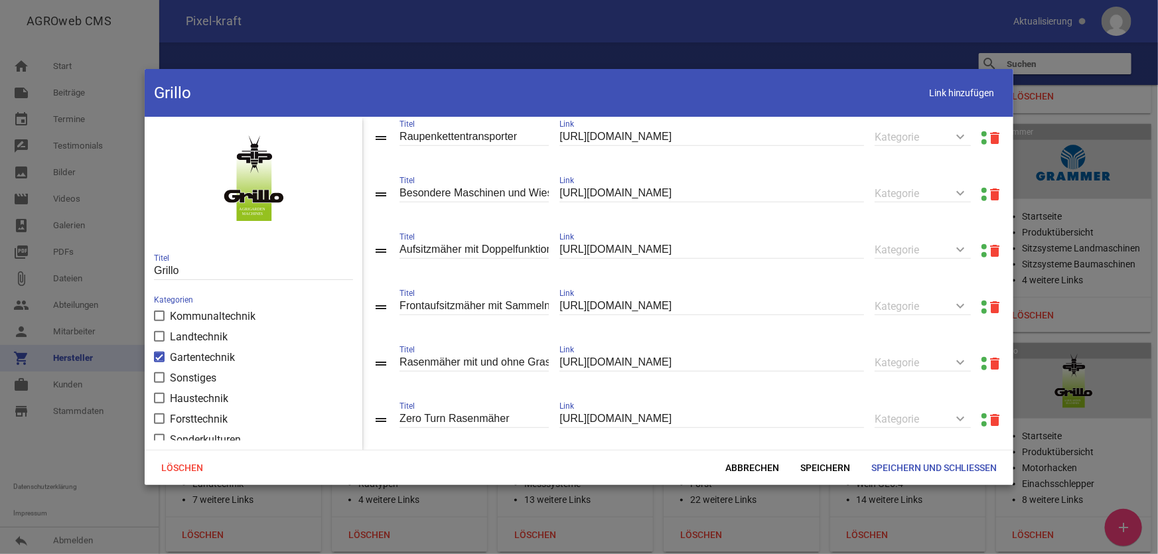
scroll to position [374, 0]
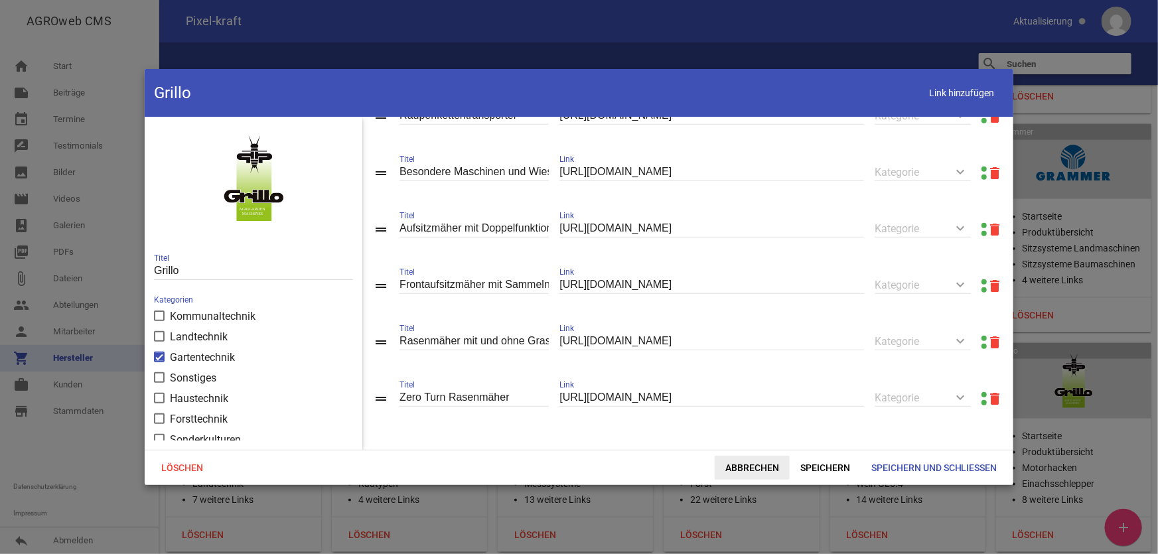
click at [762, 444] on span "Abbrechen" at bounding box center [752, 468] width 75 height 24
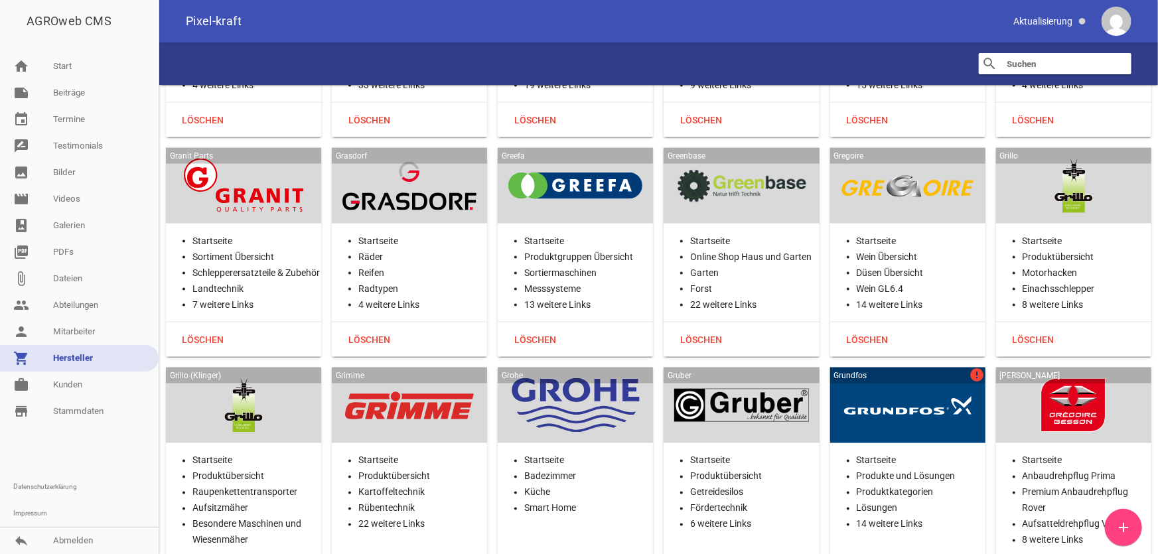
scroll to position [11280, 0]
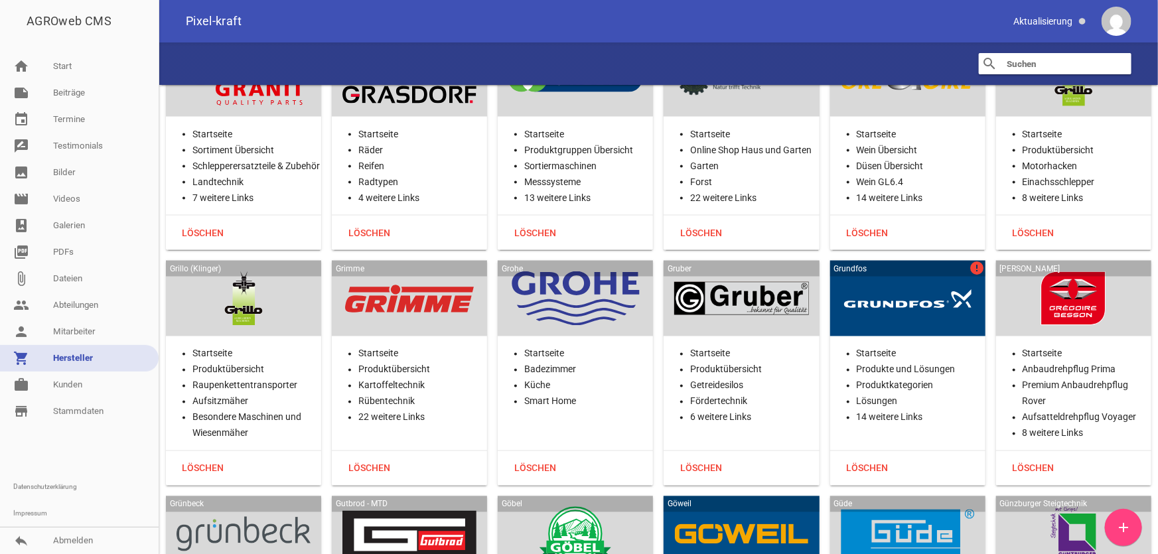
click at [394, 271] on div at bounding box center [409, 298] width 134 height 54
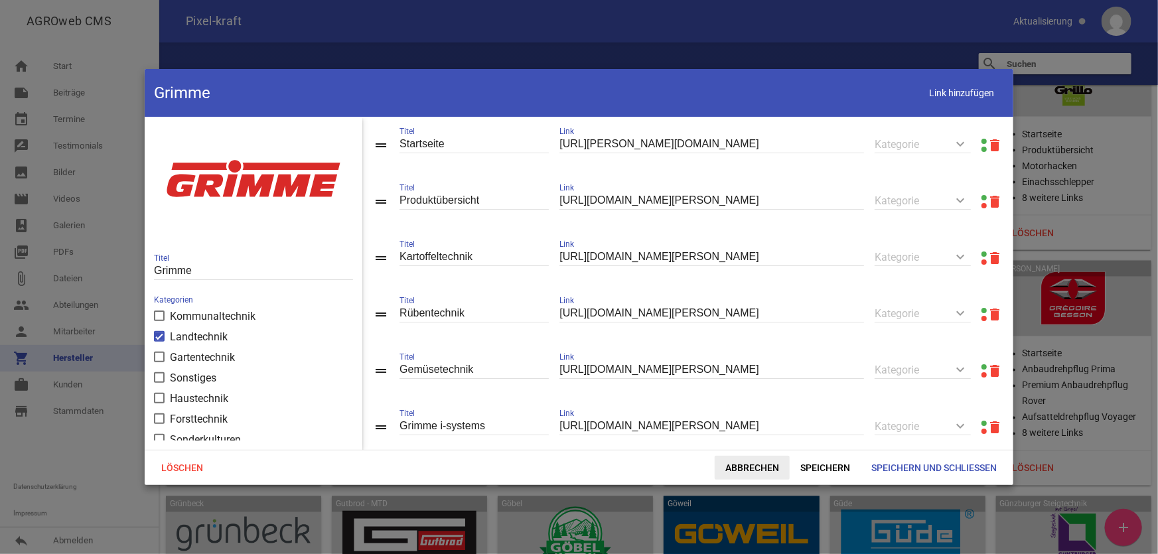
click at [735, 444] on span "Abbrechen" at bounding box center [752, 468] width 75 height 24
